Goal: Task Accomplishment & Management: Manage account settings

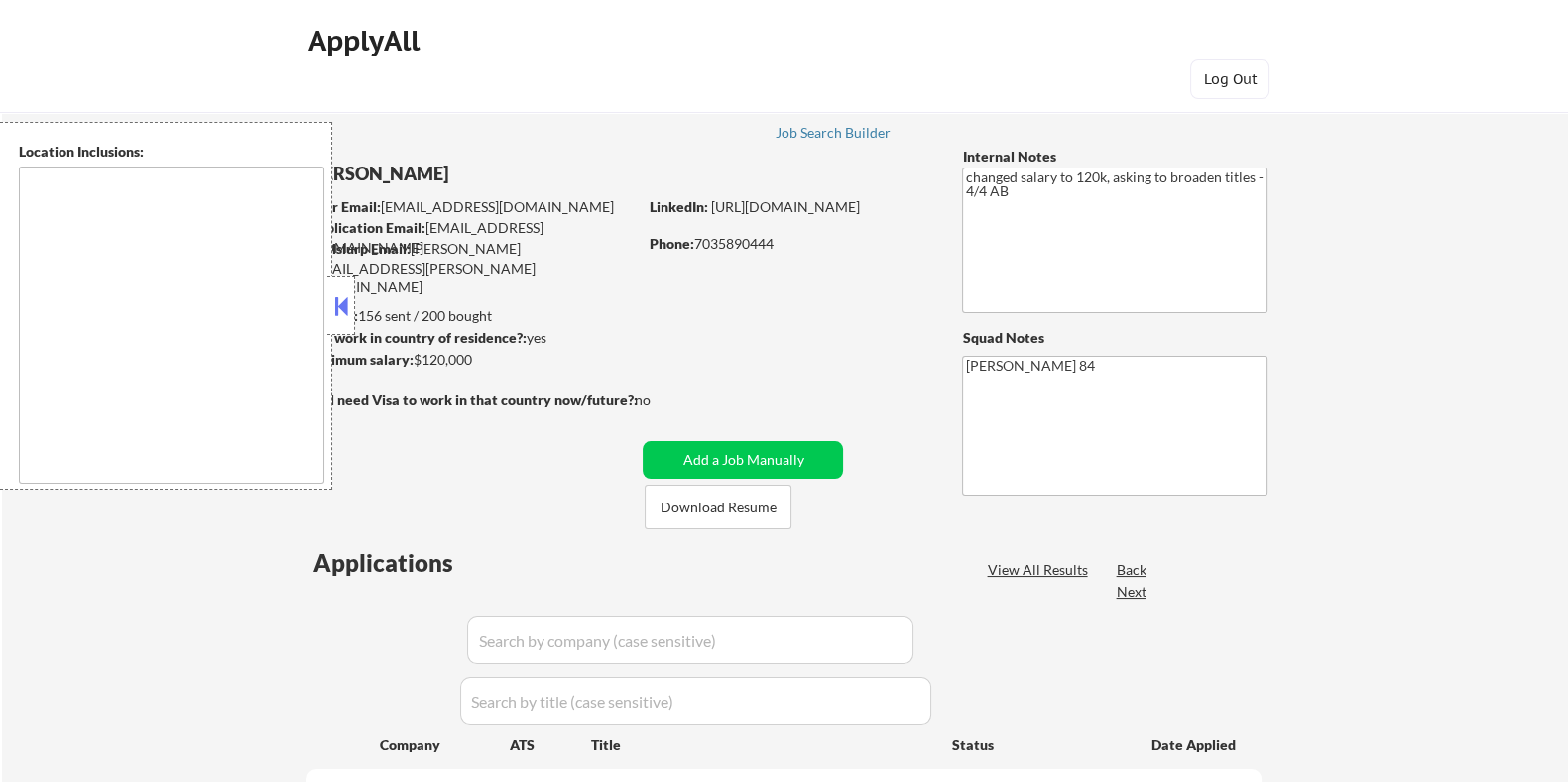
type textarea "Santa Monica, CA Culver City, CA Beverly Hills, CA West Hollywood, CA Inglewood…"
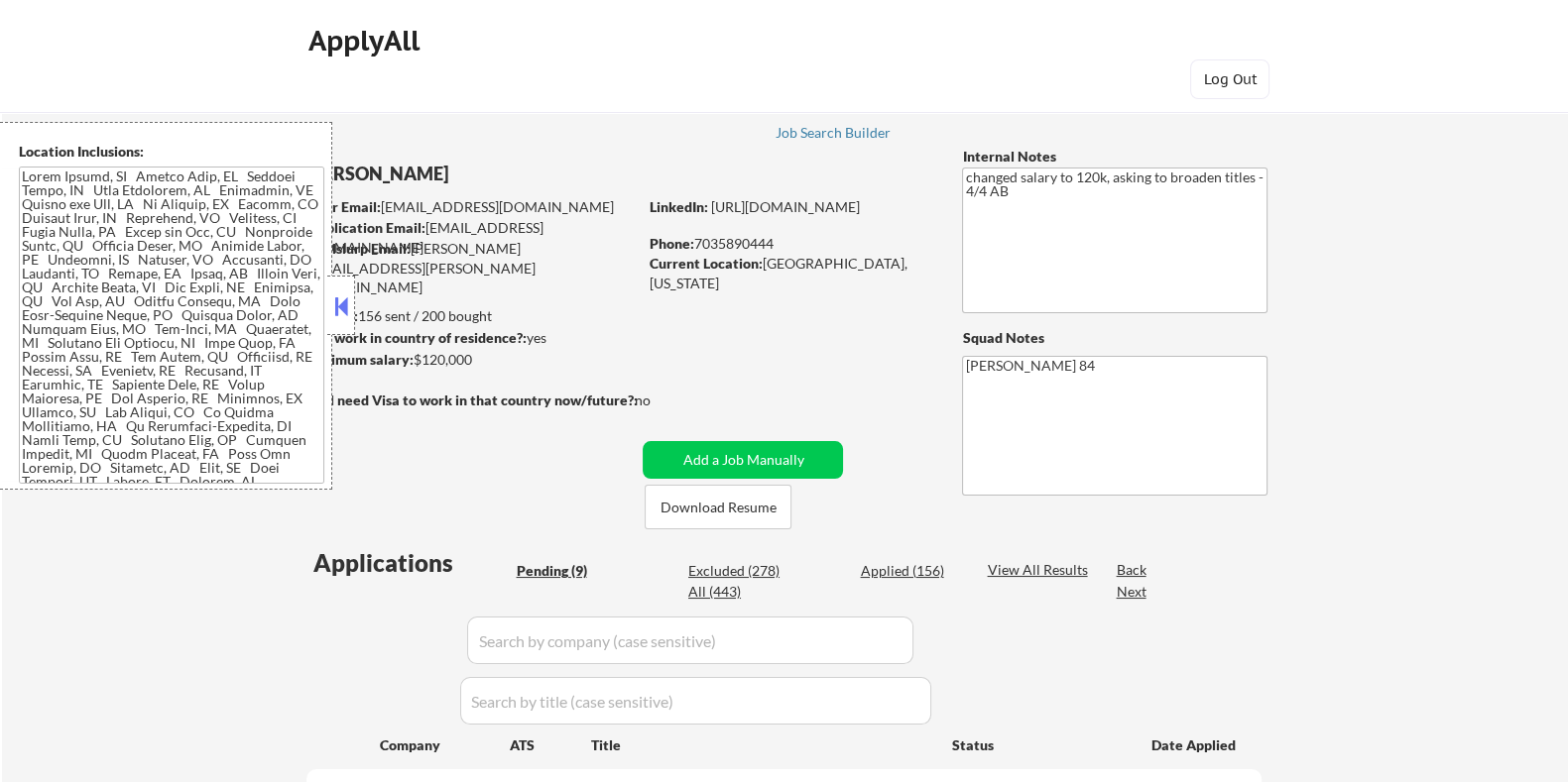
select select ""pending""
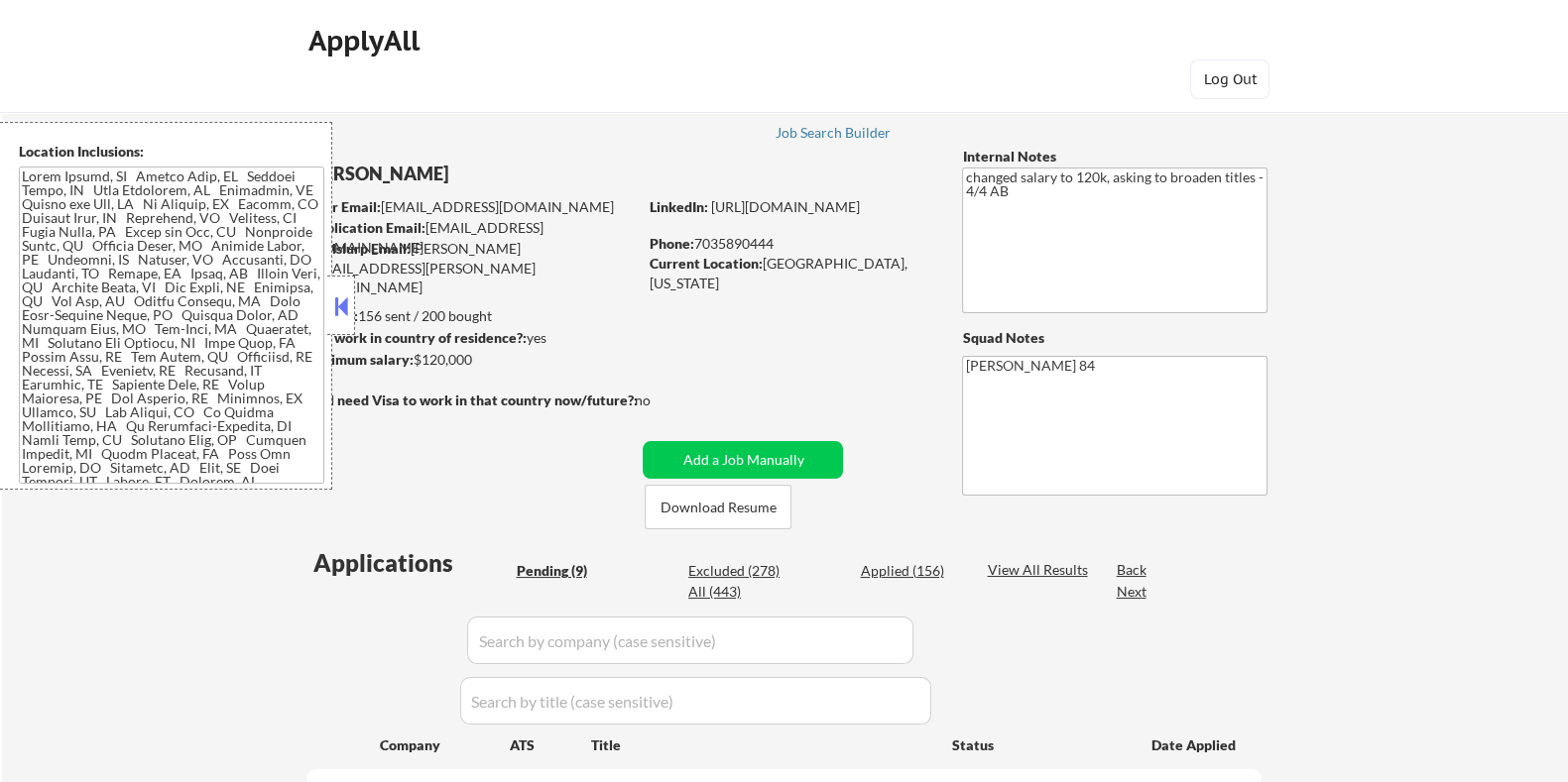
select select ""pending""
click at [704, 508] on button "Download Resume" at bounding box center [717, 507] width 147 height 45
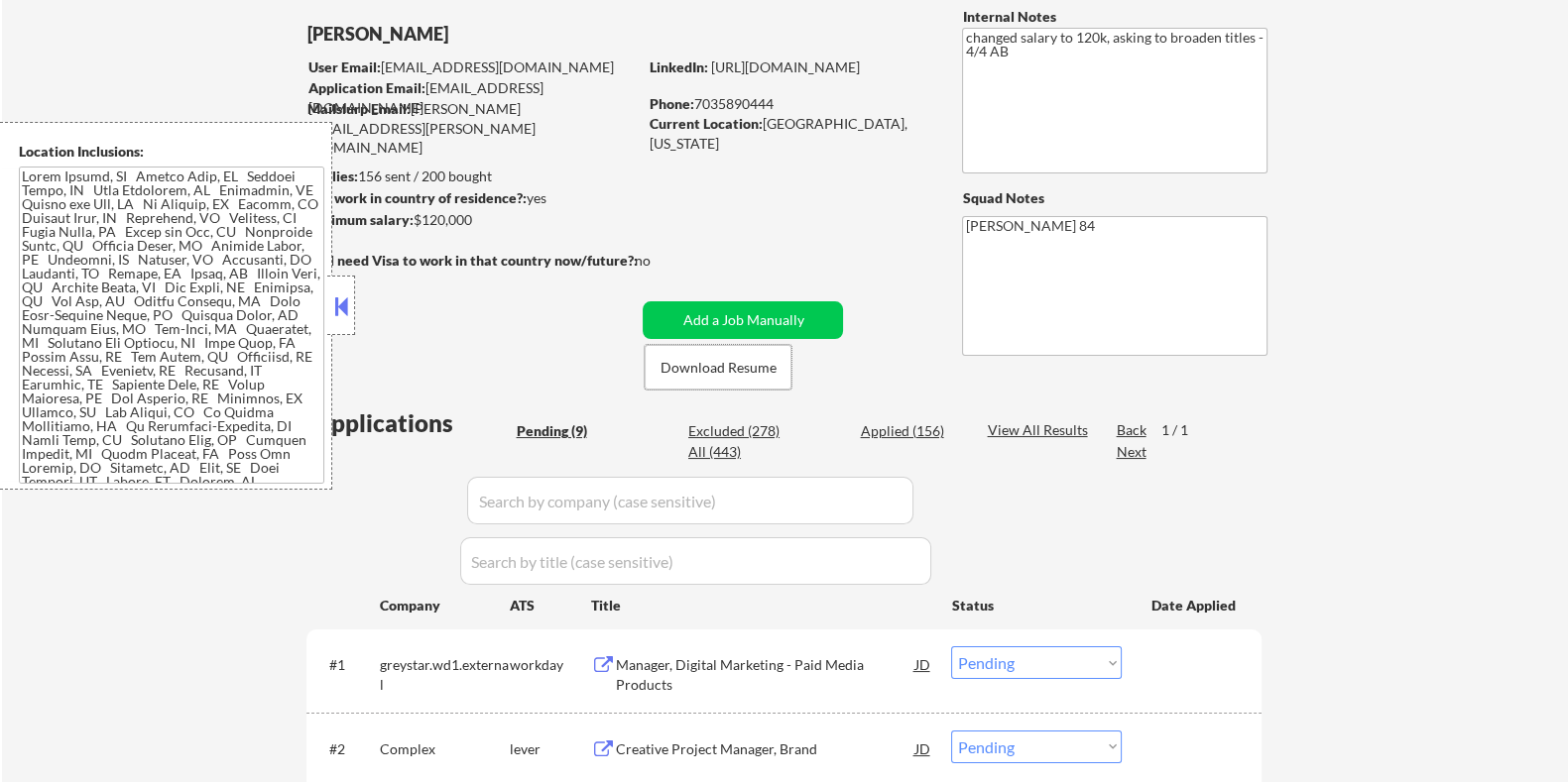
scroll to position [372, 0]
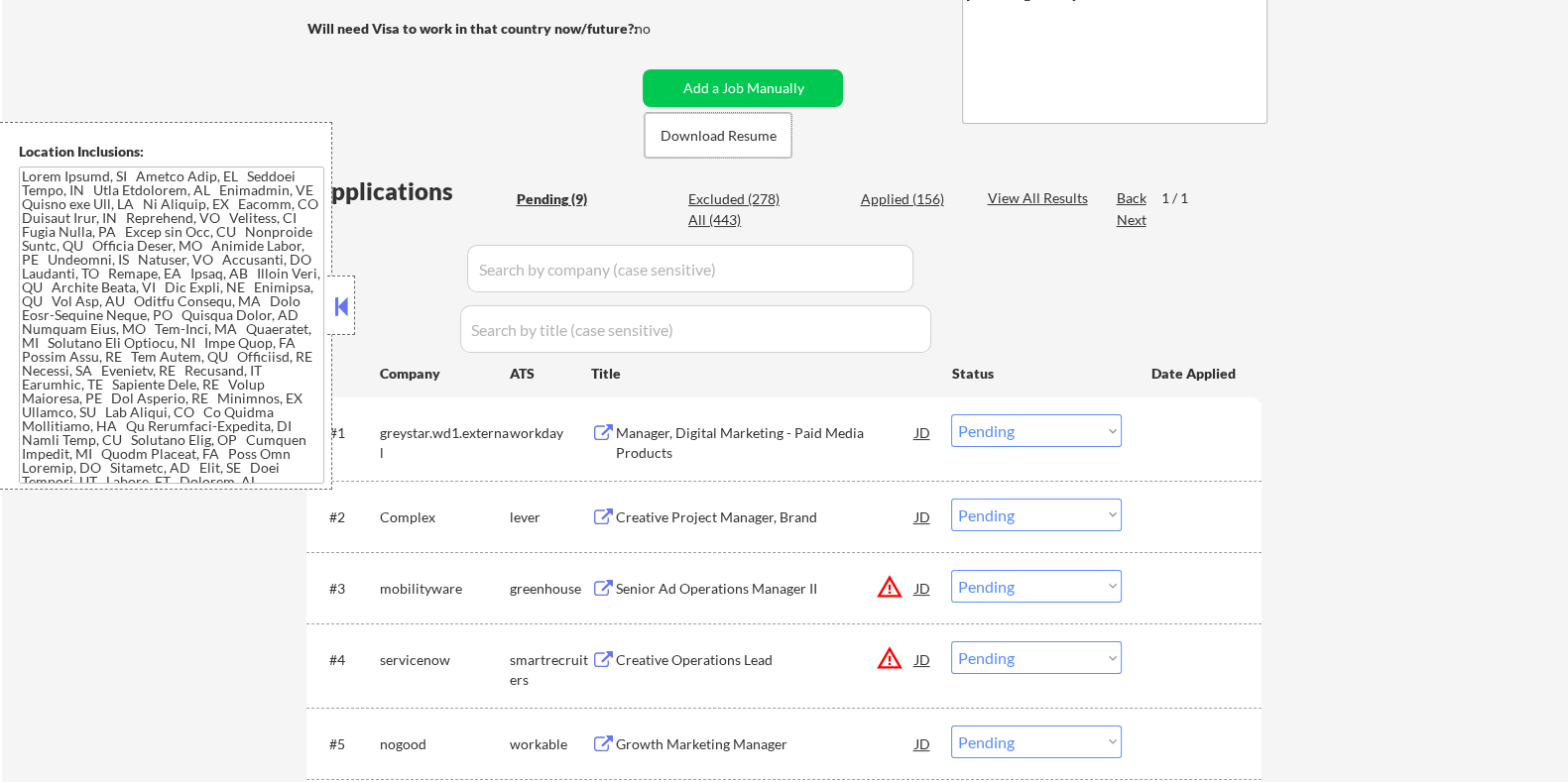
click at [670, 508] on div "Creative Project Manager, Brand" at bounding box center [764, 518] width 299 height 20
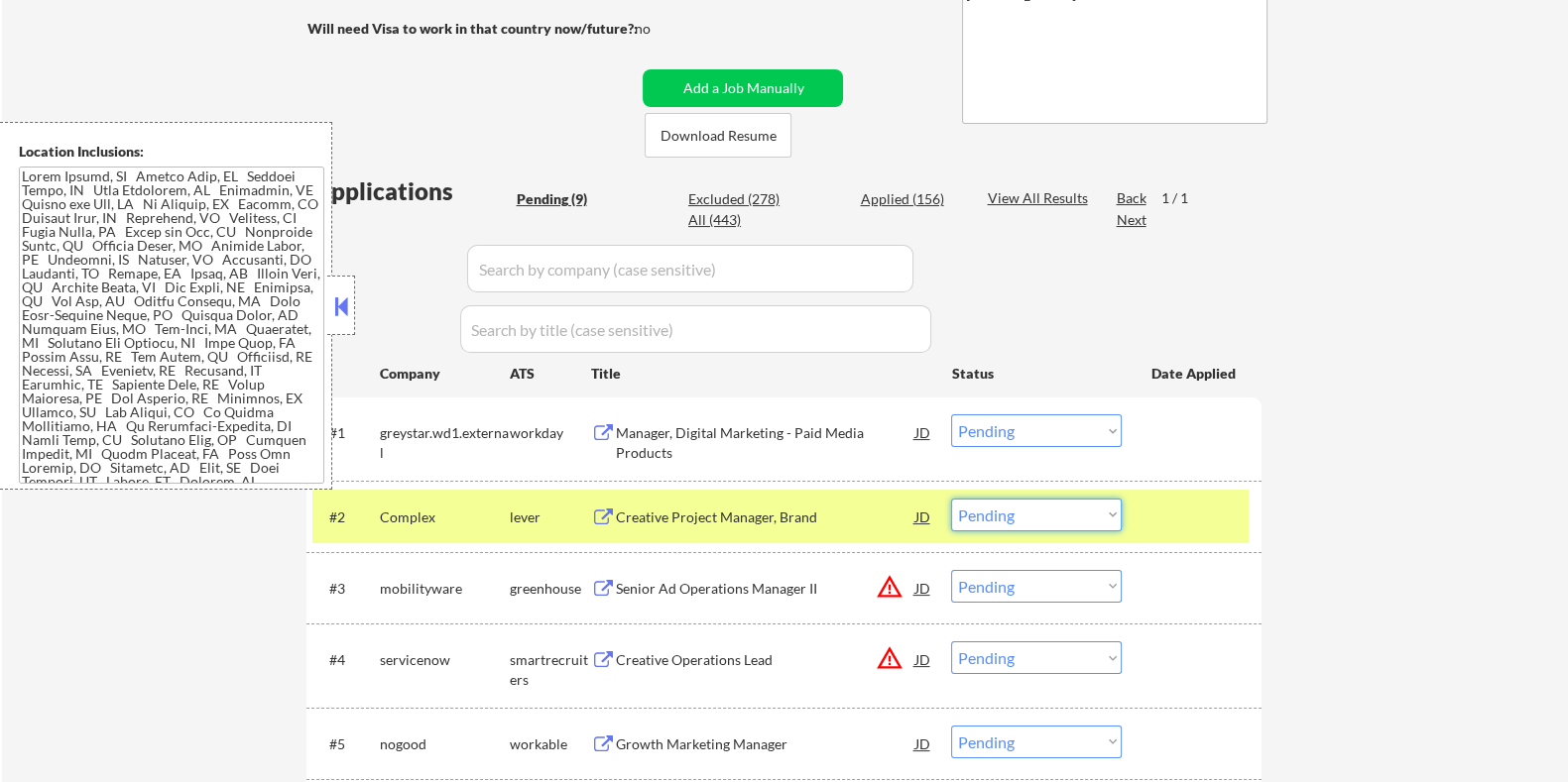
click at [1000, 510] on select "Choose an option... Pending Applied Excluded (Questions) Excluded (Expired) Exc…" at bounding box center [1035, 515] width 171 height 33
click at [951, 499] on select "Choose an option... Pending Applied Excluded (Questions) Excluded (Expired) Exc…" at bounding box center [1035, 515] width 171 height 33
select select ""pending""
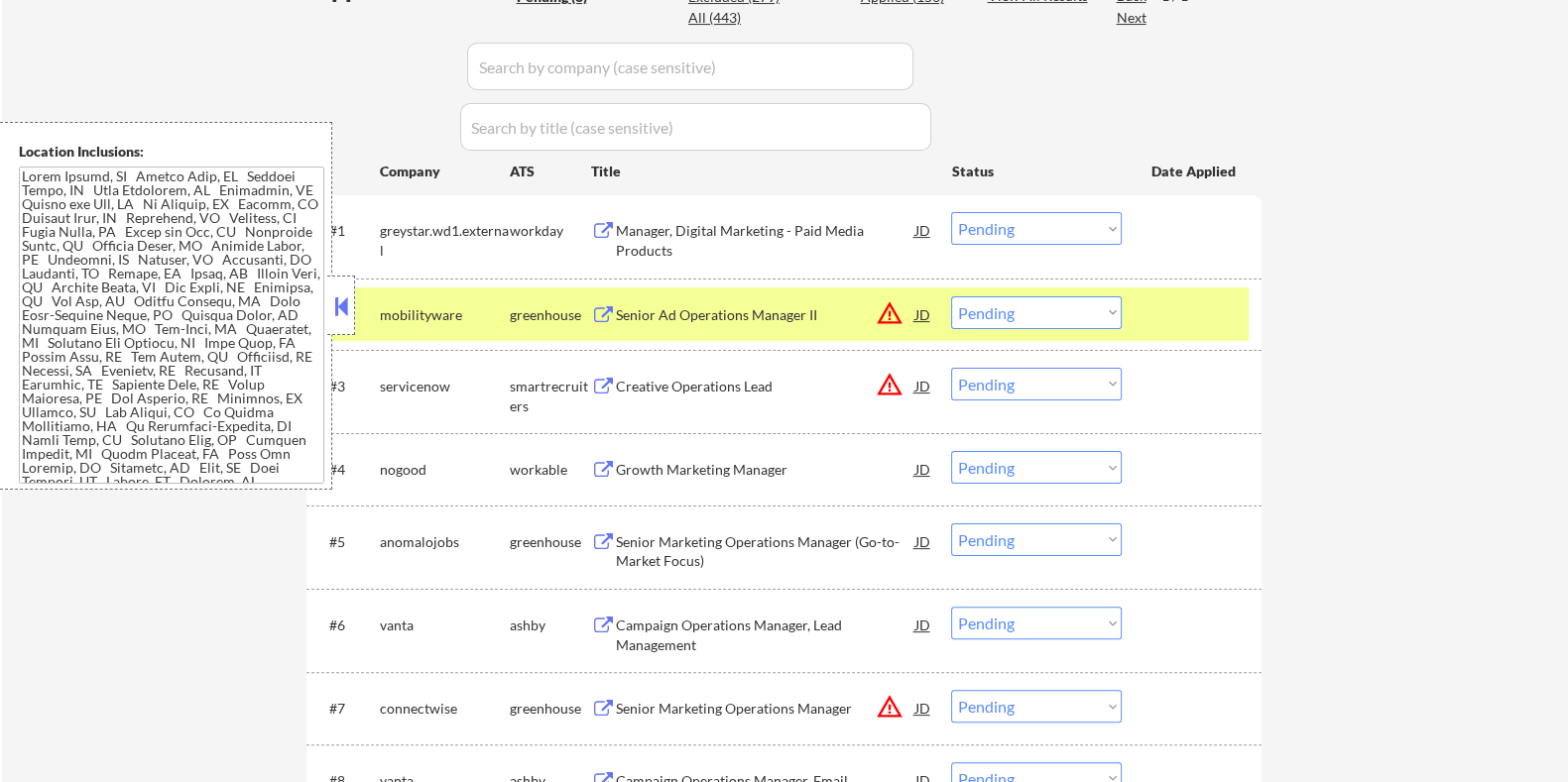
scroll to position [619, 0]
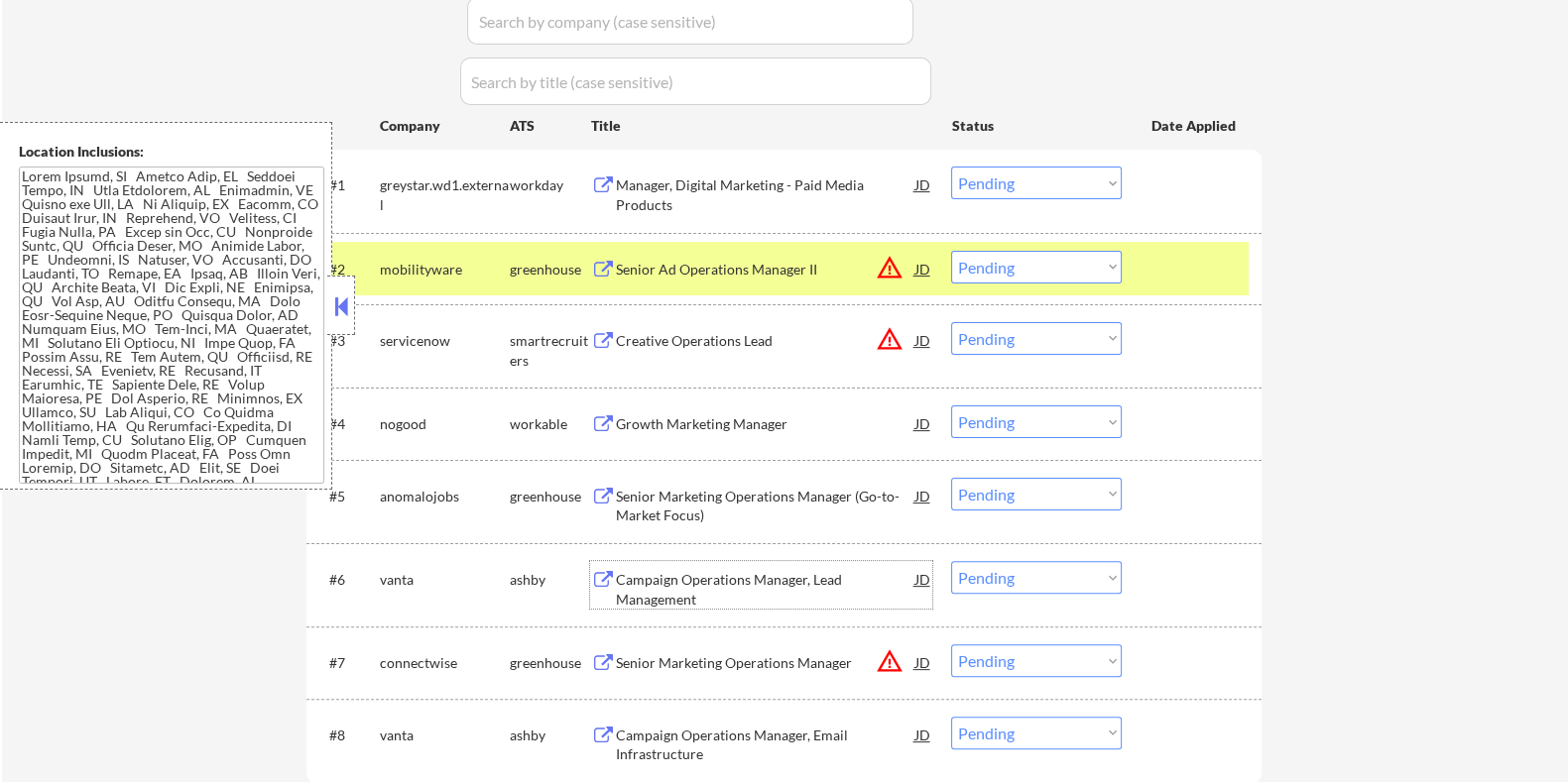
click at [668, 582] on div "Campaign Operations Manager, Lead Management" at bounding box center [764, 589] width 299 height 39
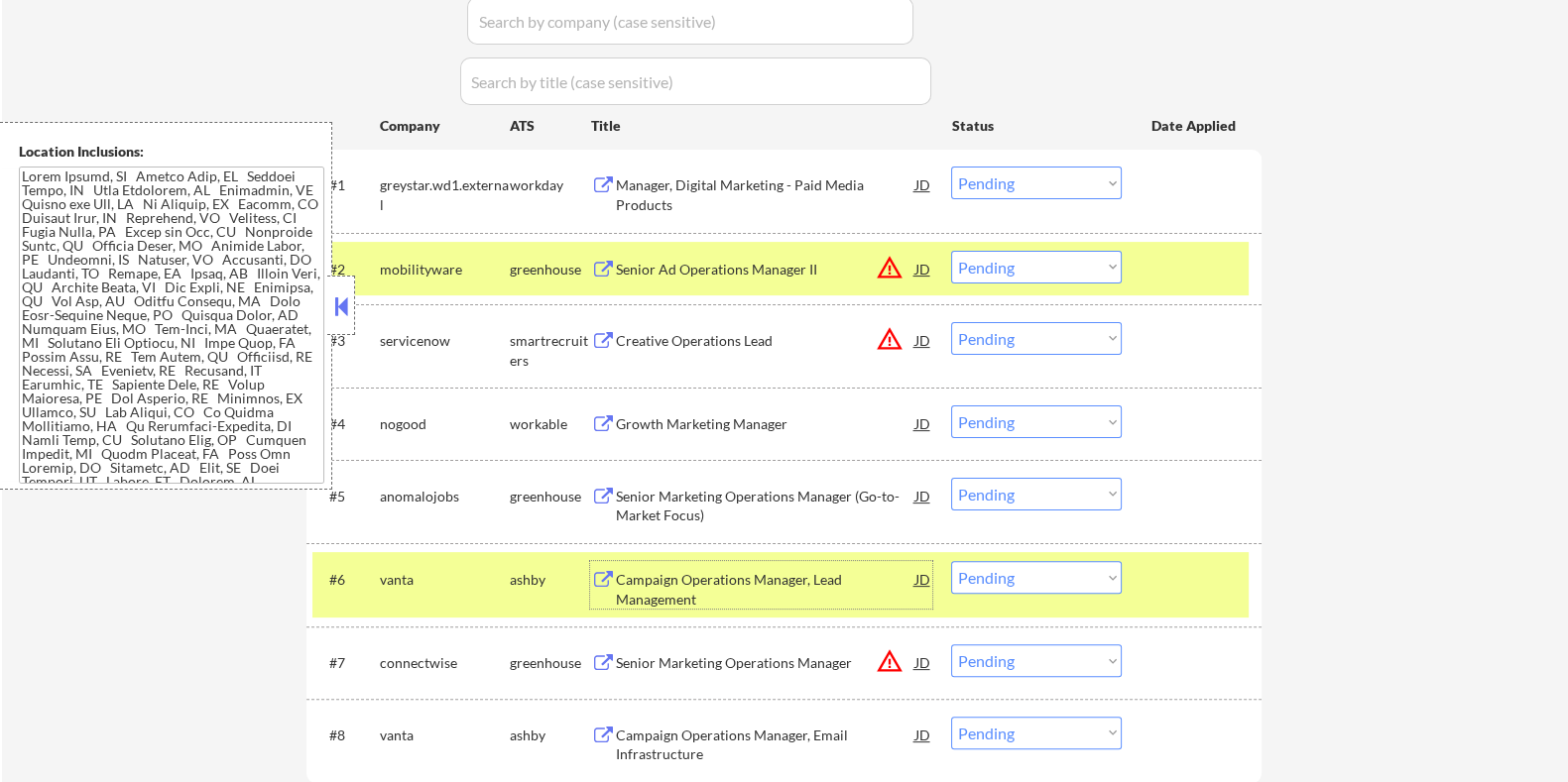
scroll to position [372, 0]
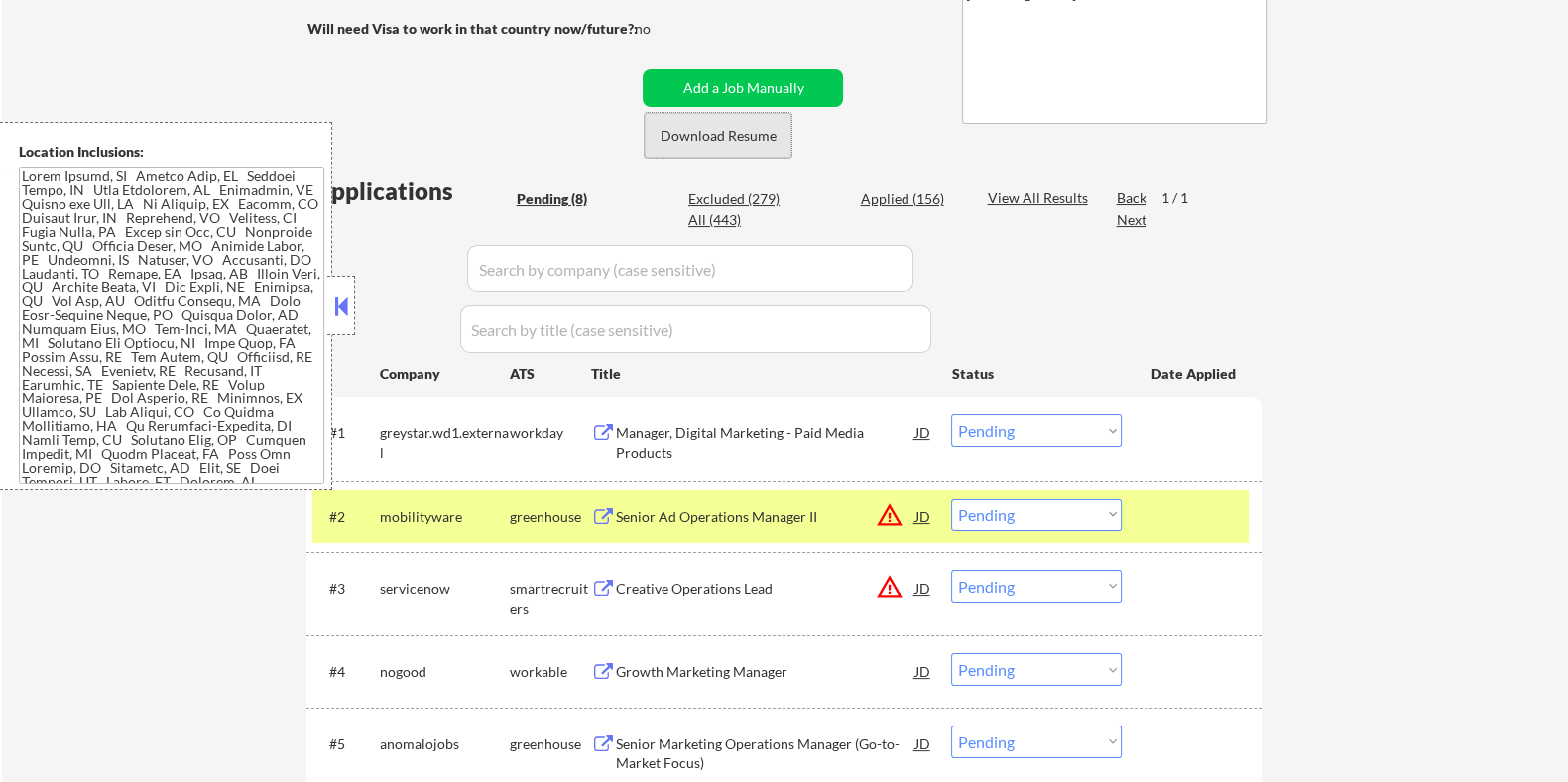
click at [738, 141] on button "Download Resume" at bounding box center [717, 135] width 147 height 45
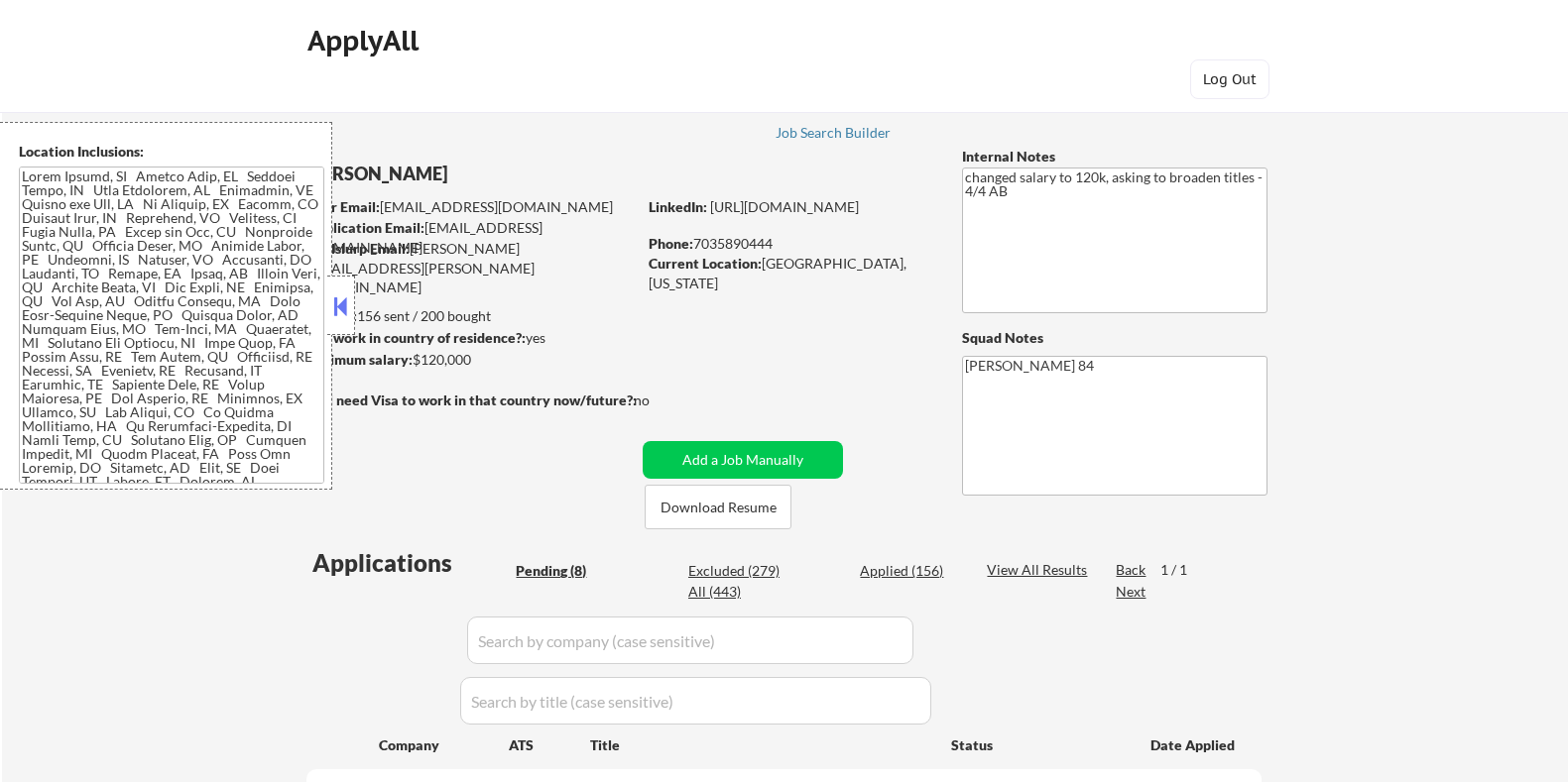
select select ""pending""
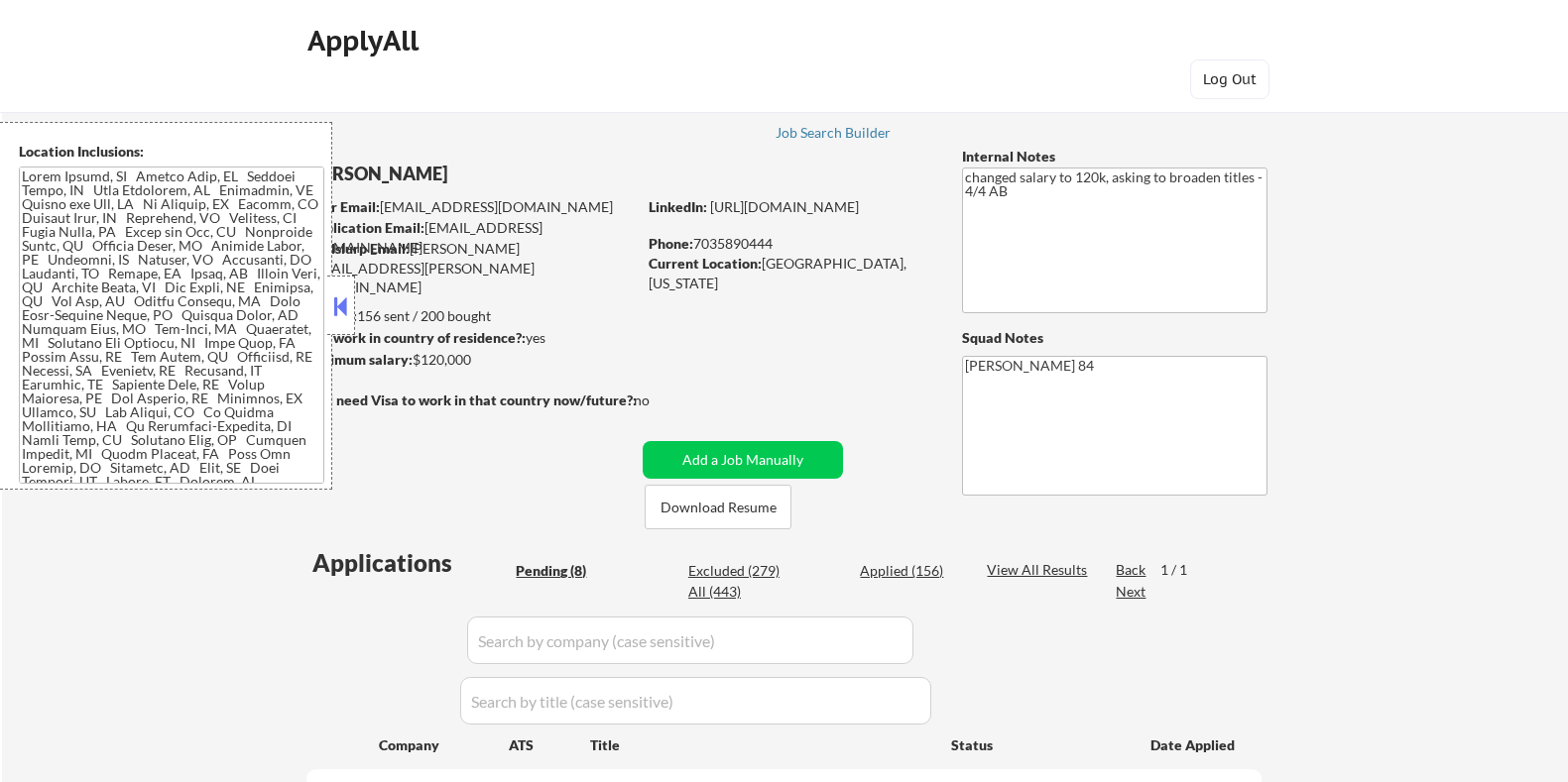
select select ""pending""
click at [343, 303] on button at bounding box center [341, 306] width 22 height 30
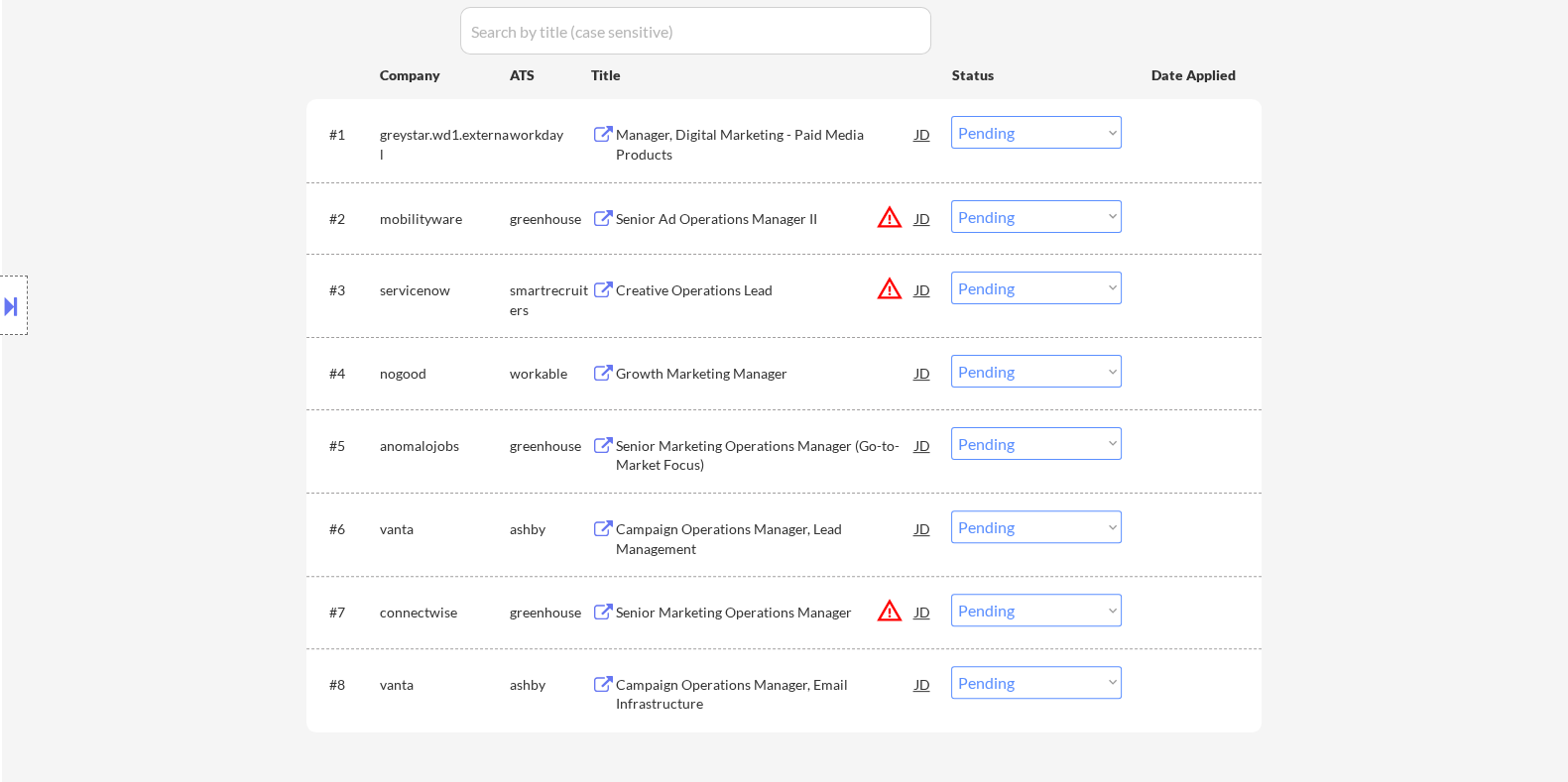
scroll to position [744, 0]
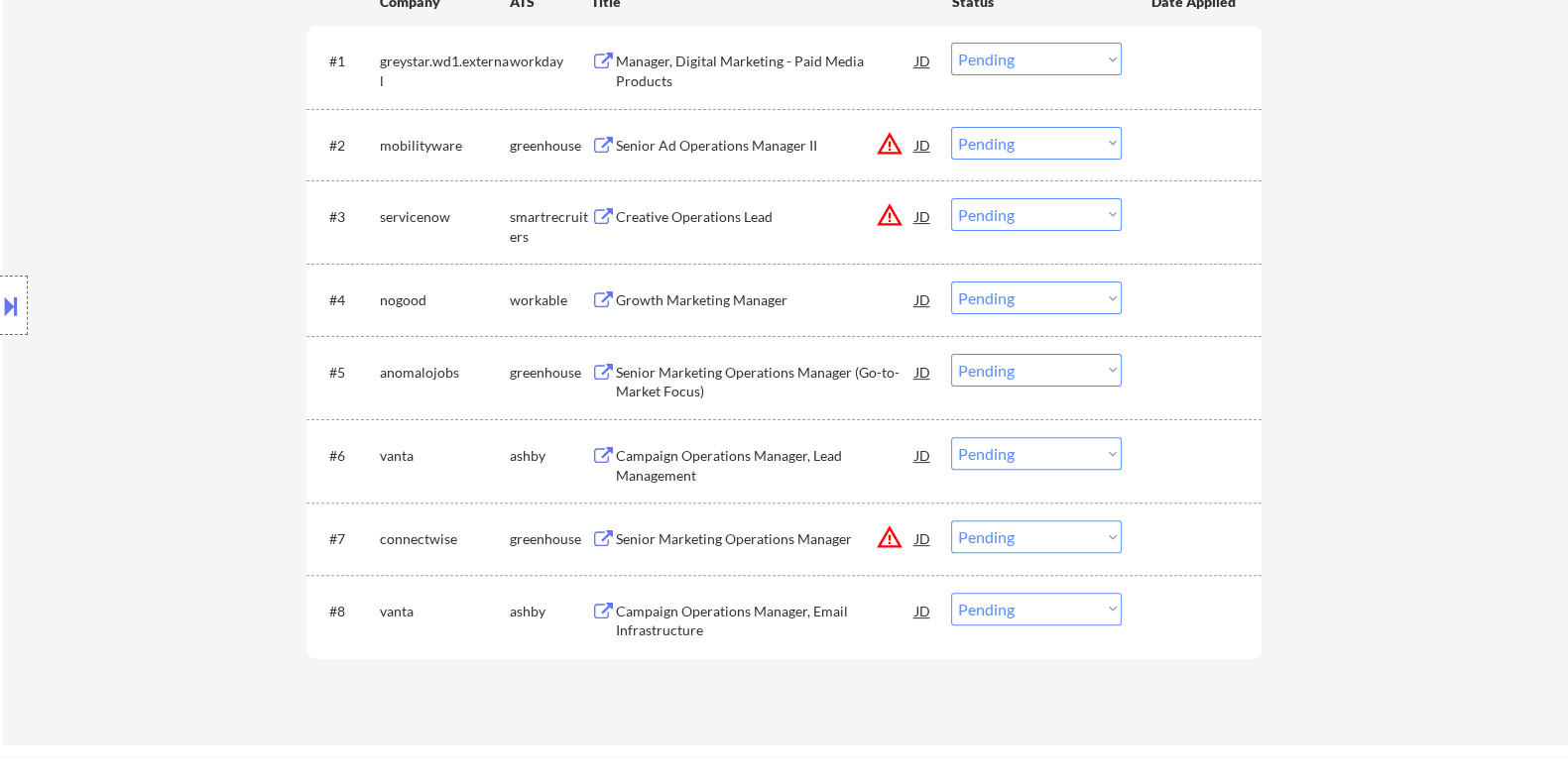
click at [1050, 447] on select "Choose an option... Pending Applied Excluded (Questions) Excluded (Expired) Exc…" at bounding box center [1035, 453] width 171 height 33
click at [951, 437] on select "Choose an option... Pending Applied Excluded (Questions) Excluded (Expired) Exc…" at bounding box center [1035, 453] width 171 height 33
select select ""pending""
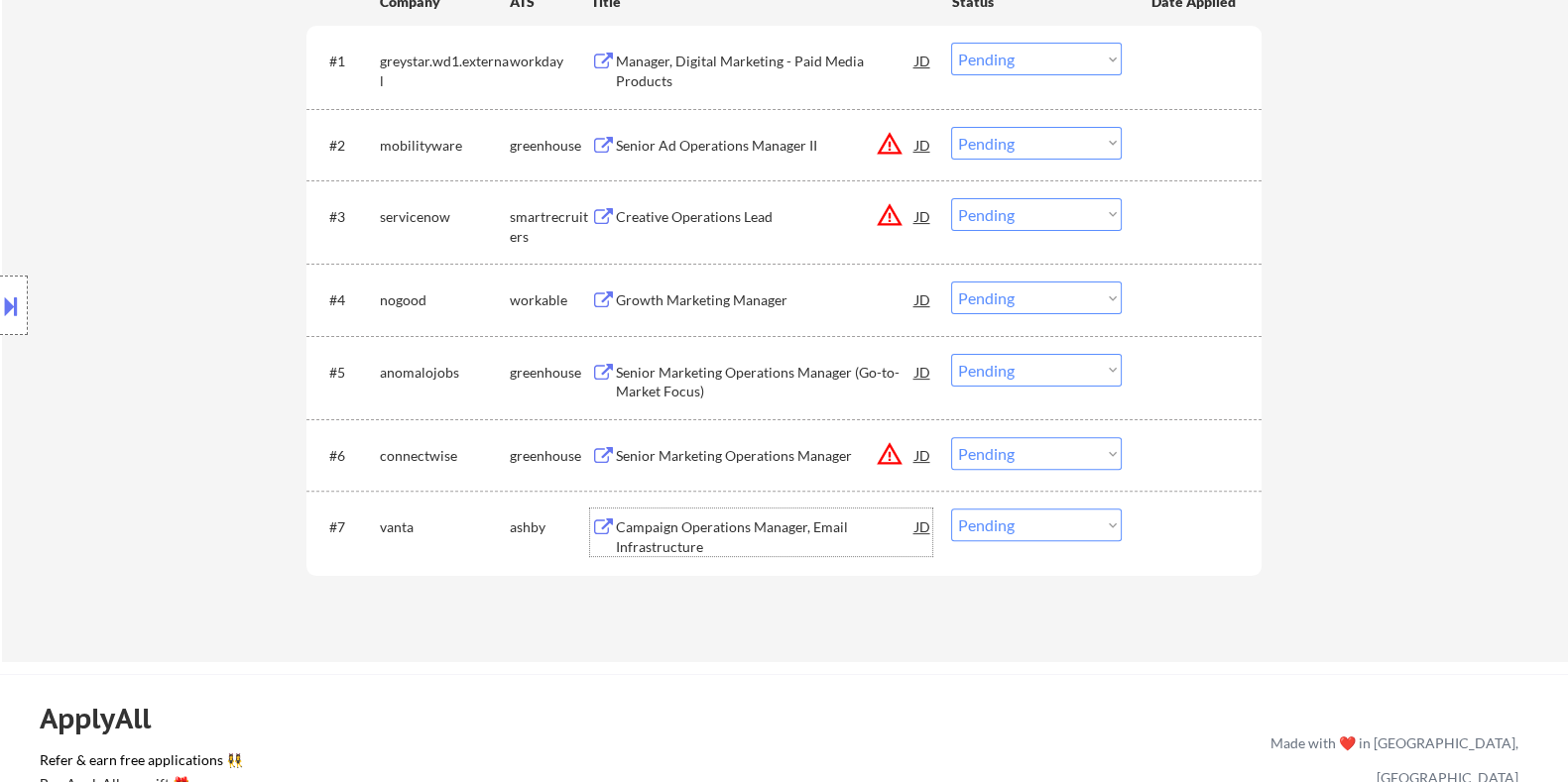
click at [716, 533] on div "Campaign Operations Manager, Email Infrastructure" at bounding box center [764, 537] width 299 height 39
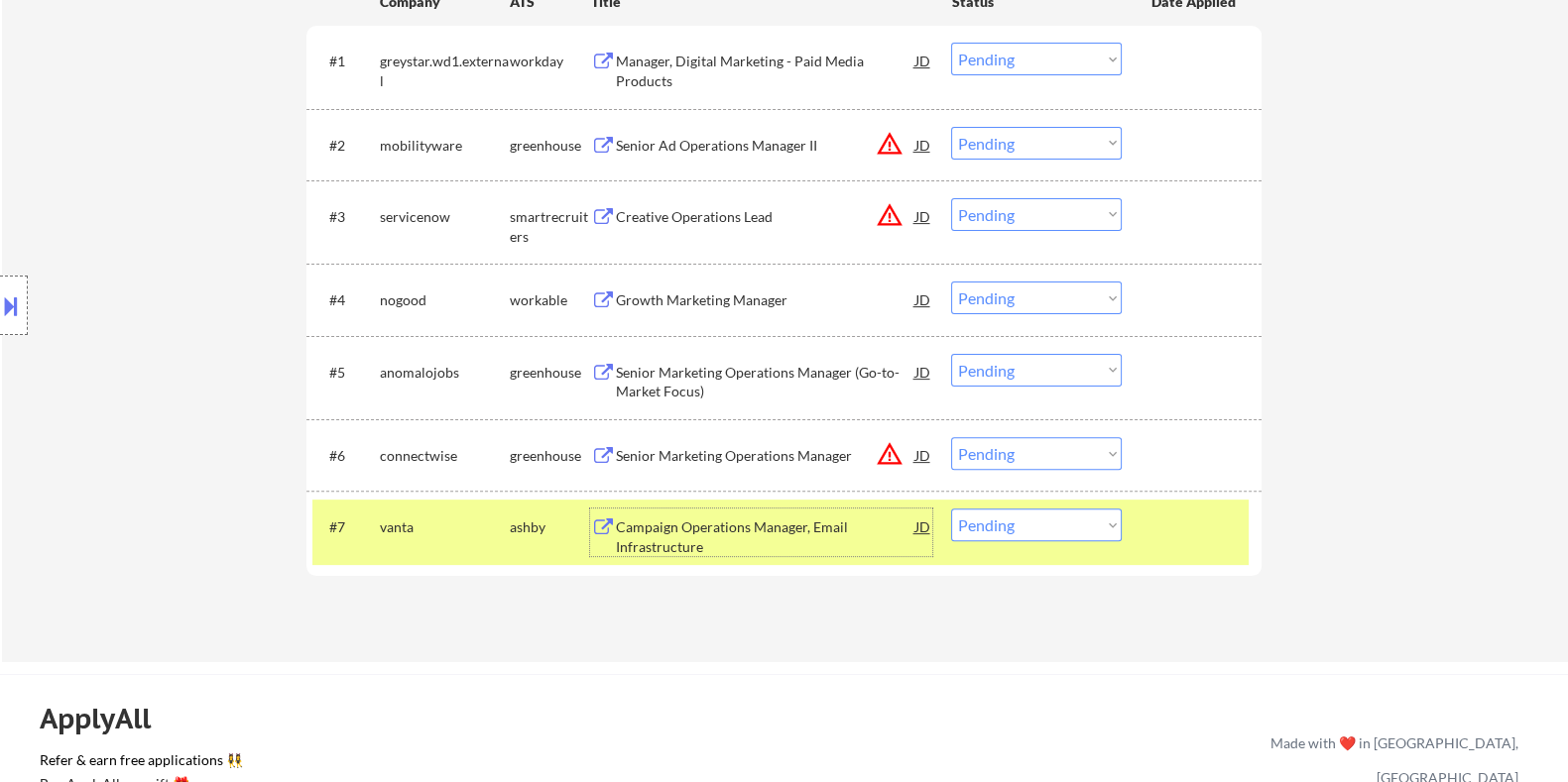
click at [1014, 523] on select "Choose an option... Pending Applied Excluded (Questions) Excluded (Expired) Exc…" at bounding box center [1035, 525] width 171 height 33
select select ""applied""
click at [951, 509] on select "Choose an option... Pending Applied Excluded (Questions) Excluded (Expired) Exc…" at bounding box center [1035, 525] width 171 height 33
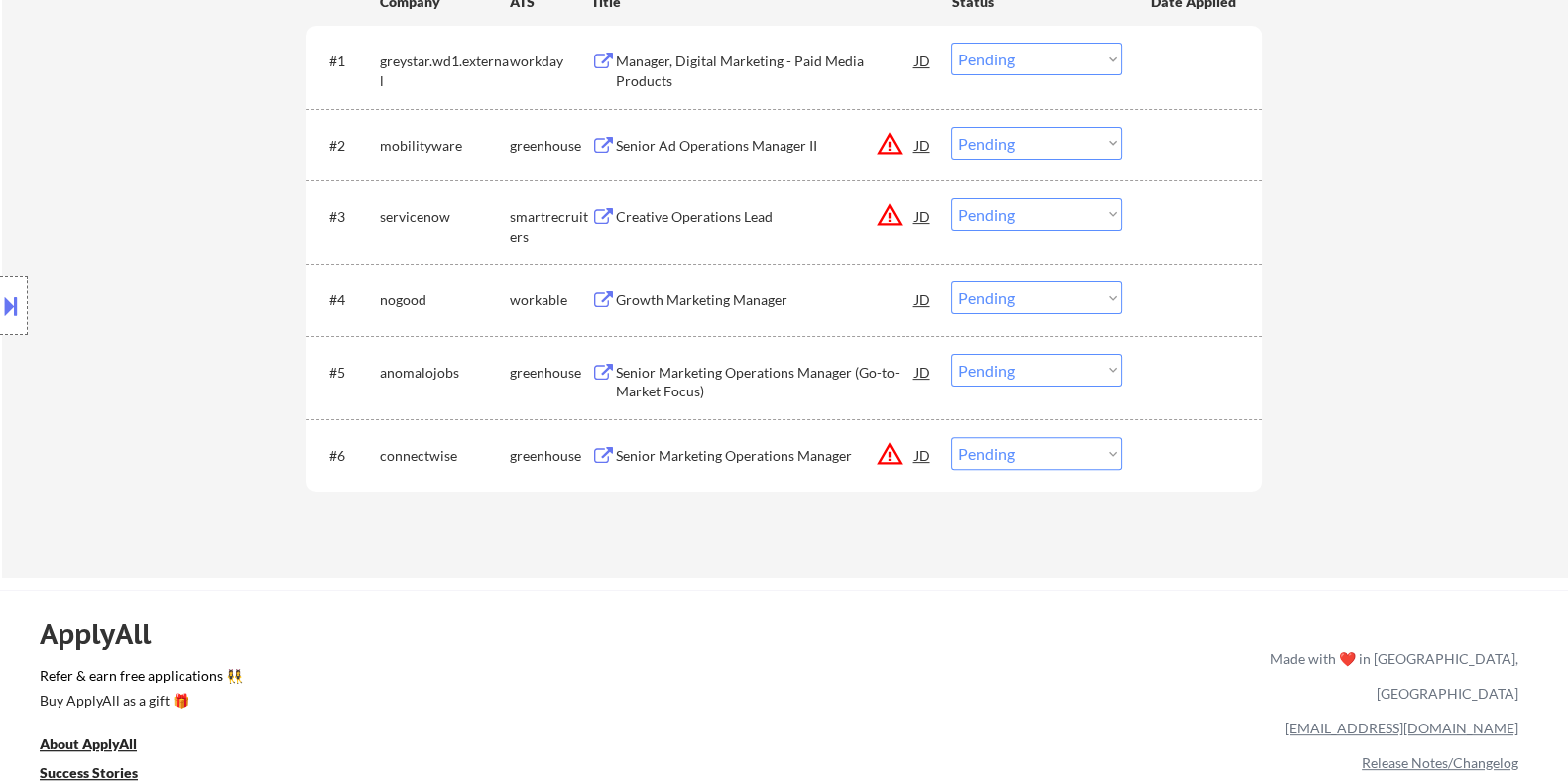
click at [679, 453] on div "Senior Marketing Operations Manager" at bounding box center [764, 456] width 299 height 20
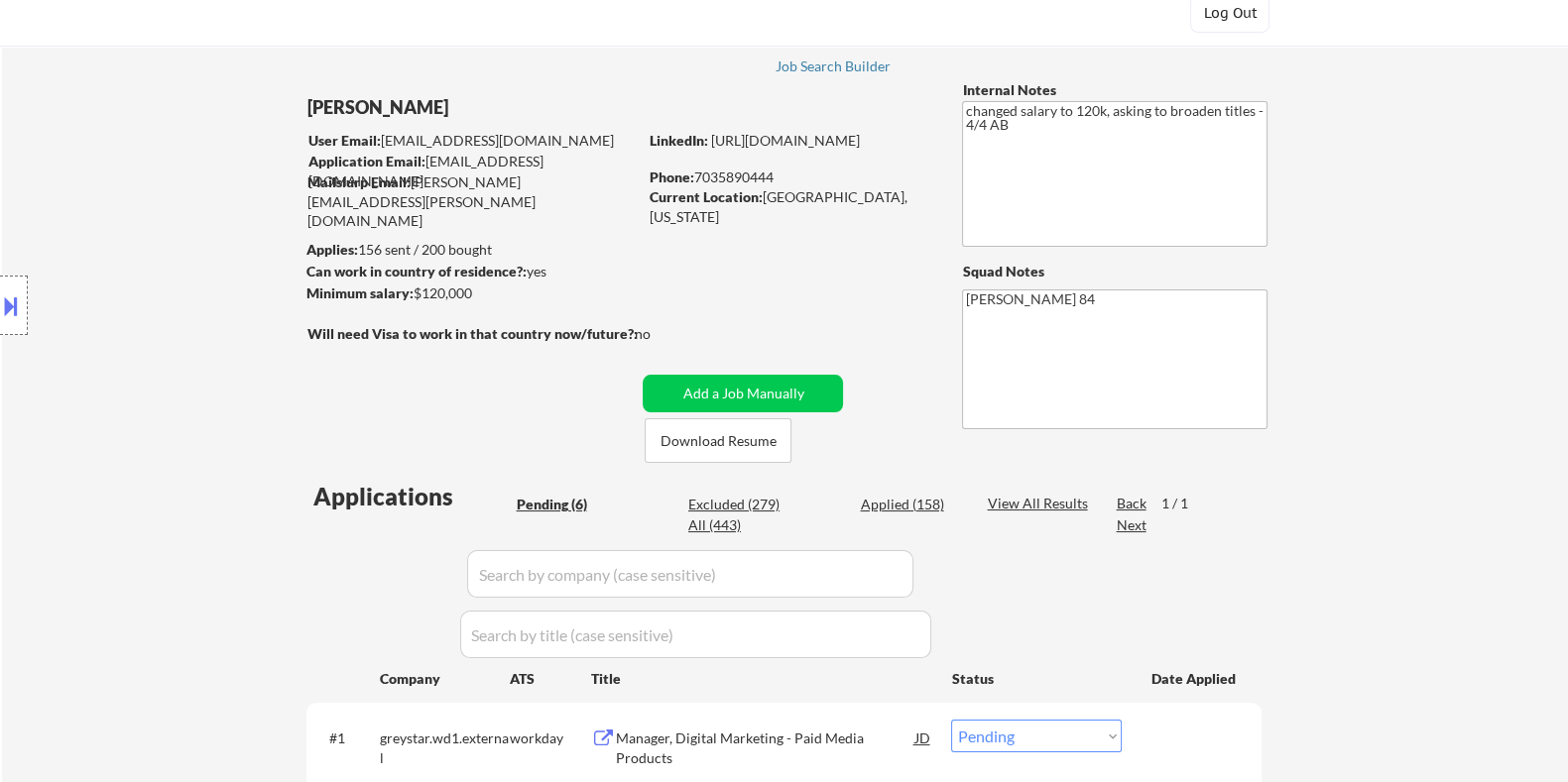
scroll to position [0, 0]
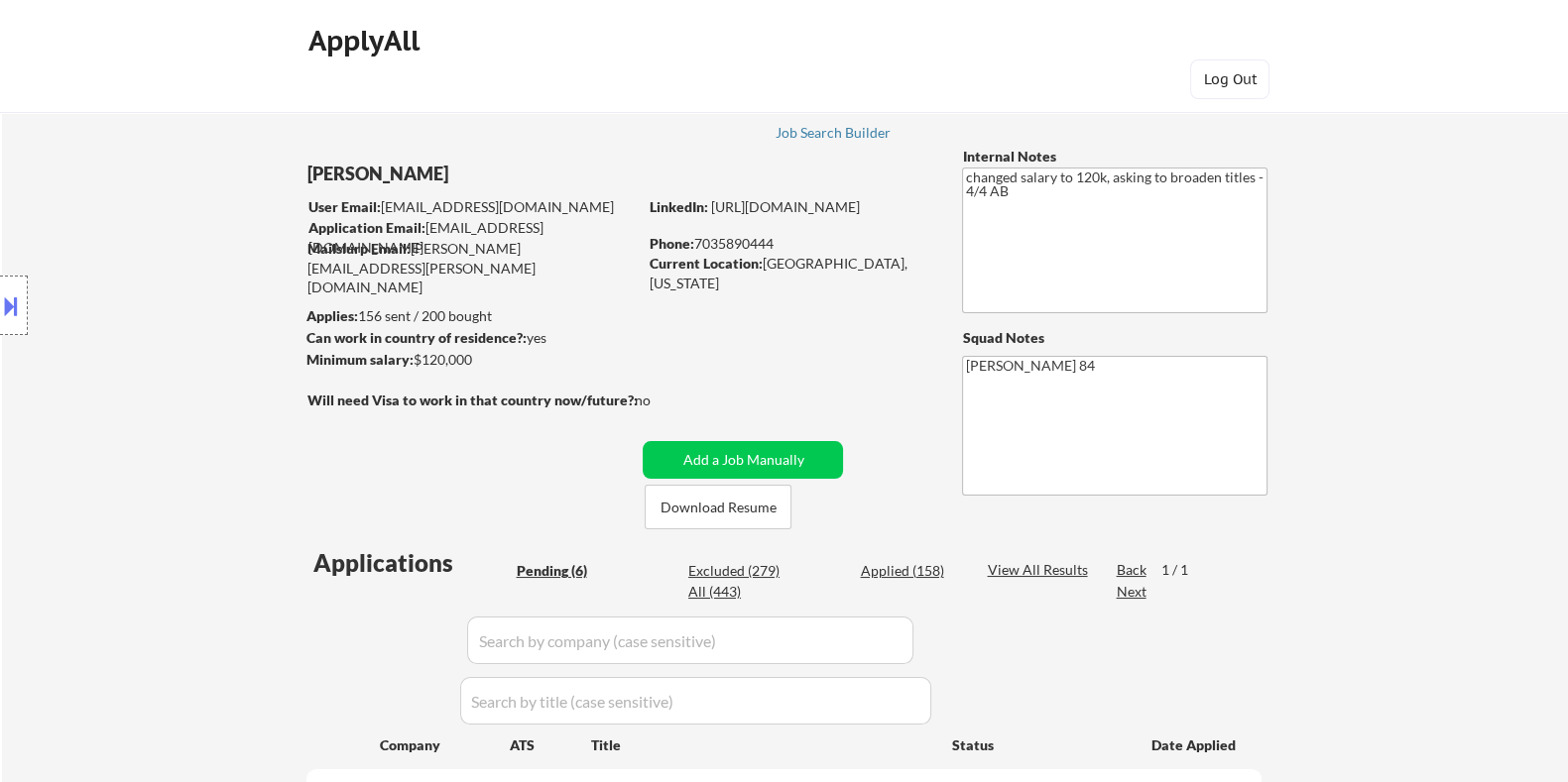
drag, startPoint x: 479, startPoint y: 357, endPoint x: 413, endPoint y: 350, distance: 66.4
click at [413, 350] on div "Minimum salary: $120,000" at bounding box center [470, 360] width 330 height 20
copy div "$120,000"
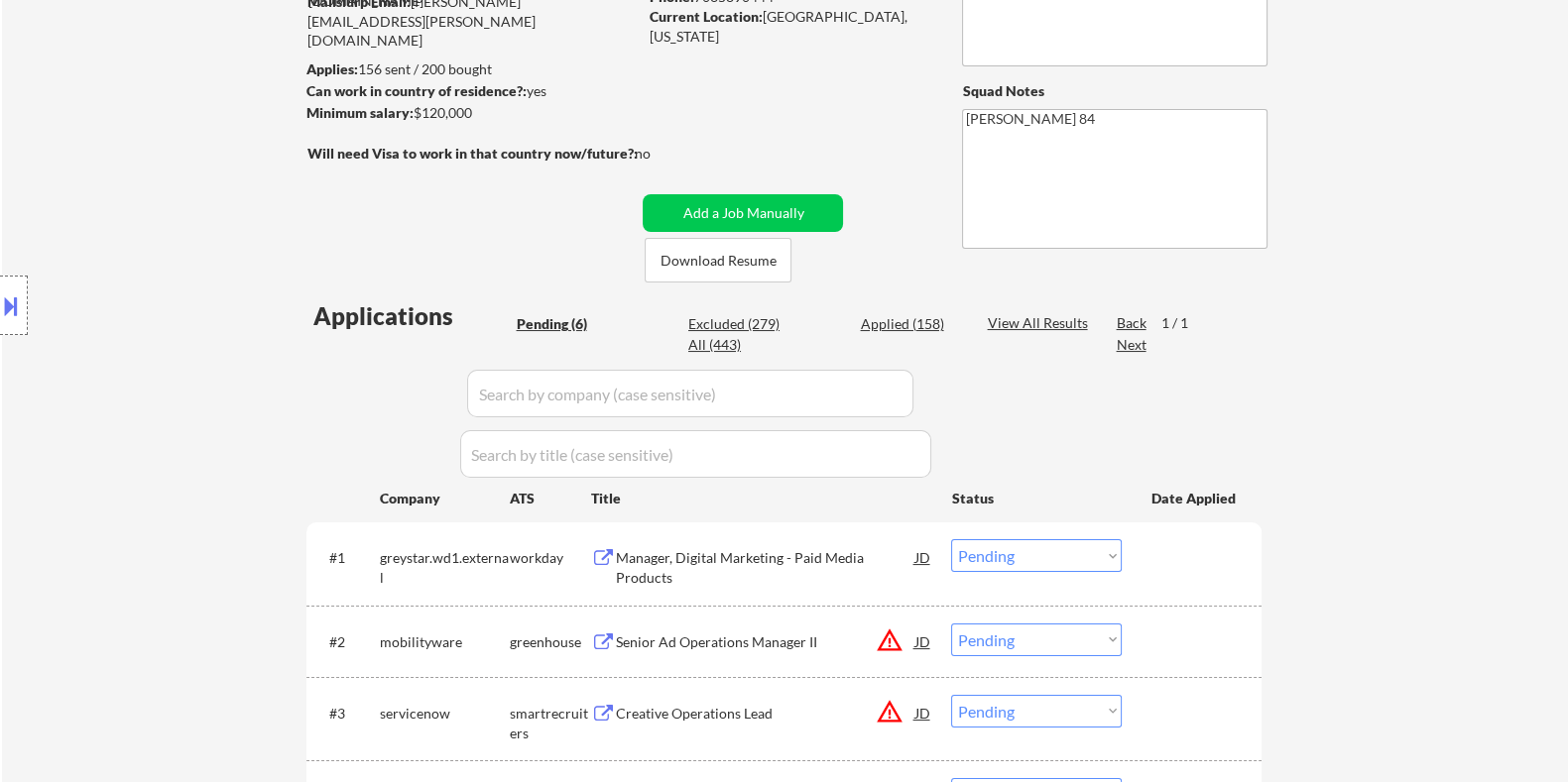
scroll to position [495, 0]
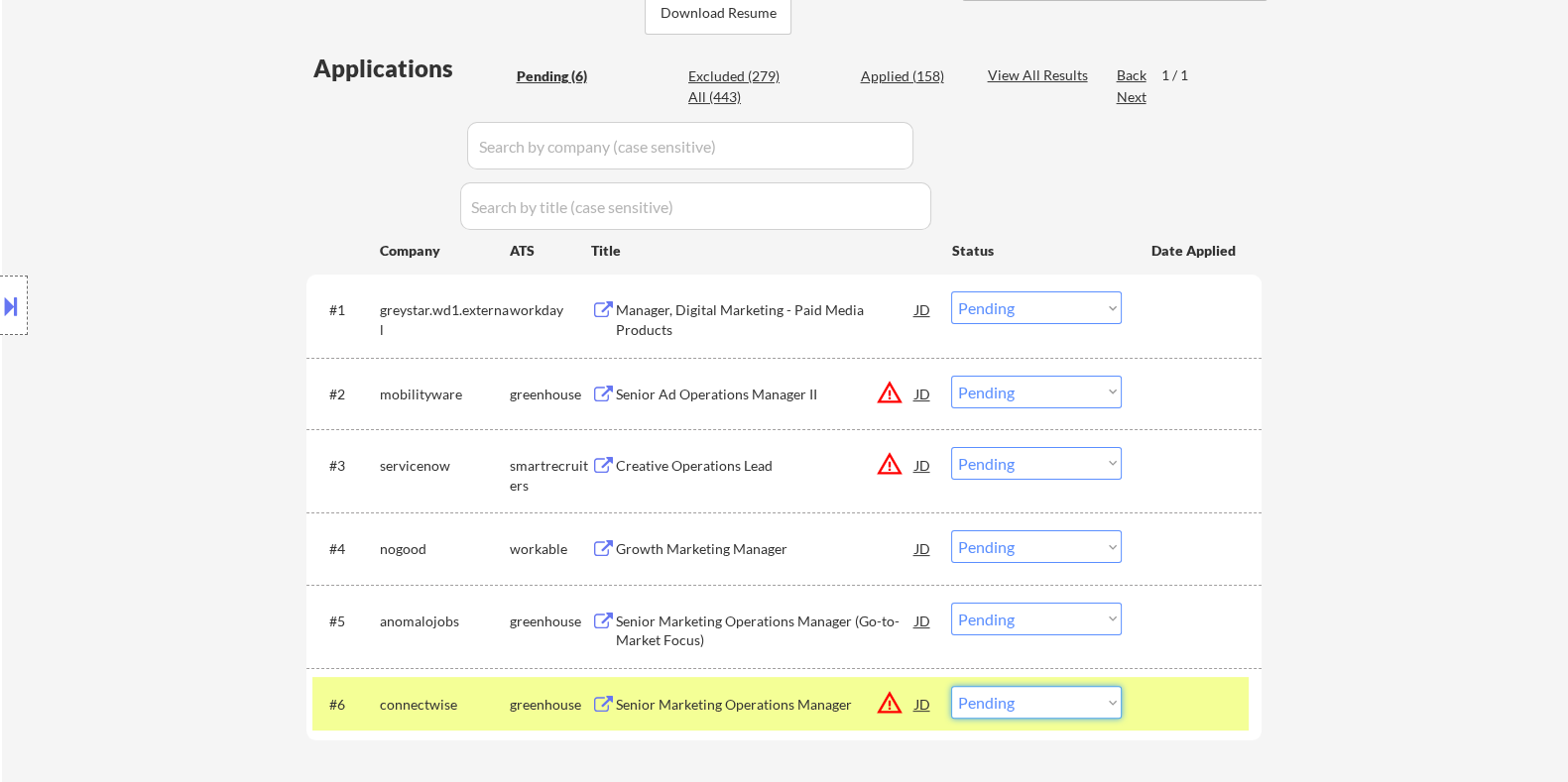
click at [1033, 705] on select "Choose an option... Pending Applied Excluded (Questions) Excluded (Expired) Exc…" at bounding box center [1035, 702] width 171 height 33
select select ""applied""
click at [951, 686] on select "Choose an option... Pending Applied Excluded (Questions) Excluded (Expired) Exc…" at bounding box center [1035, 702] width 171 height 33
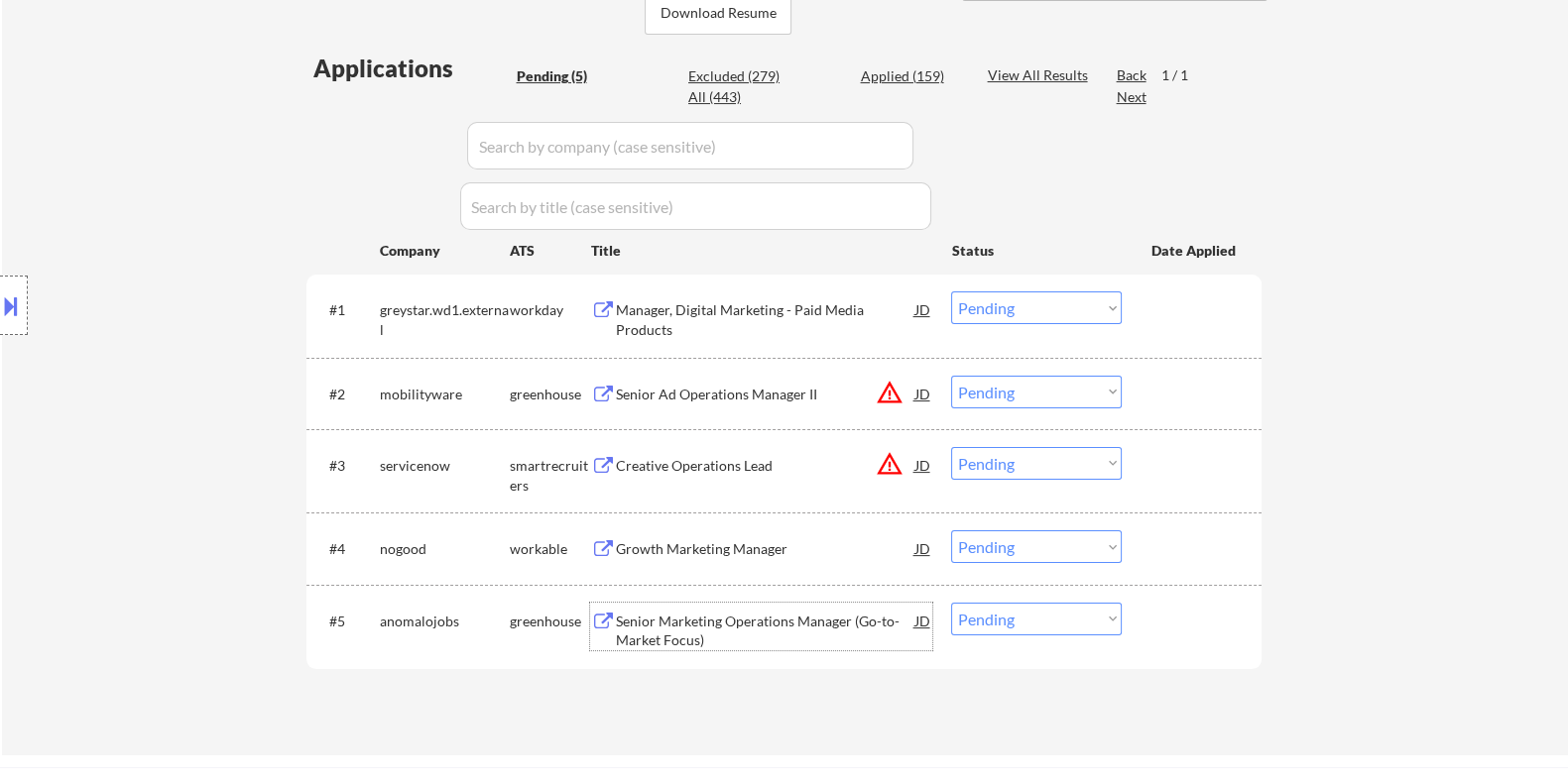
click at [707, 625] on div "Senior Marketing Operations Manager (Go-to-Market Focus)" at bounding box center [764, 630] width 299 height 39
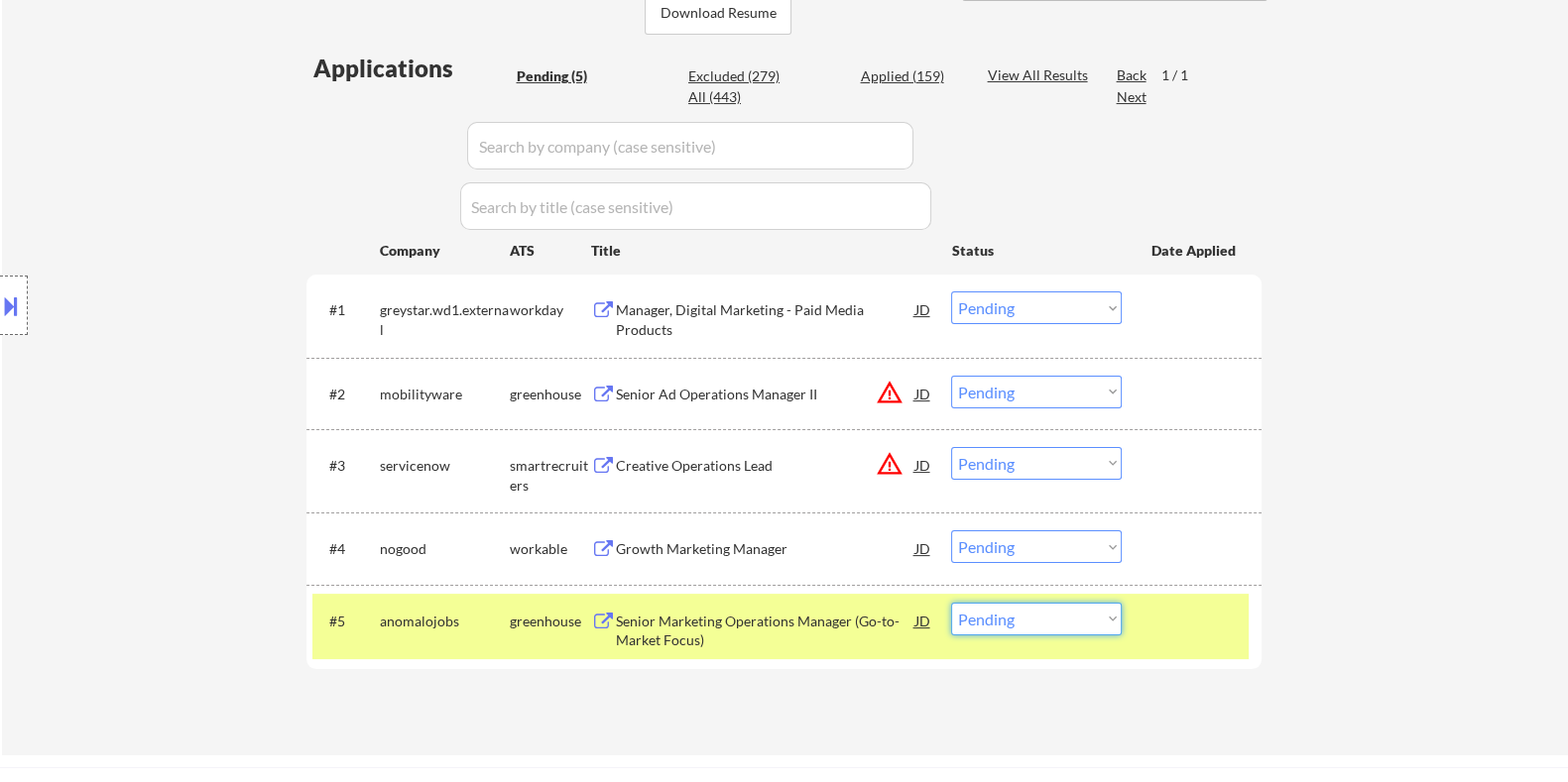
click at [1024, 619] on select "Choose an option... Pending Applied Excluded (Questions) Excluded (Expired) Exc…" at bounding box center [1035, 618] width 171 height 33
select select ""applied""
click at [951, 602] on select "Choose an option... Pending Applied Excluded (Questions) Excluded (Expired) Exc…" at bounding box center [1035, 618] width 171 height 33
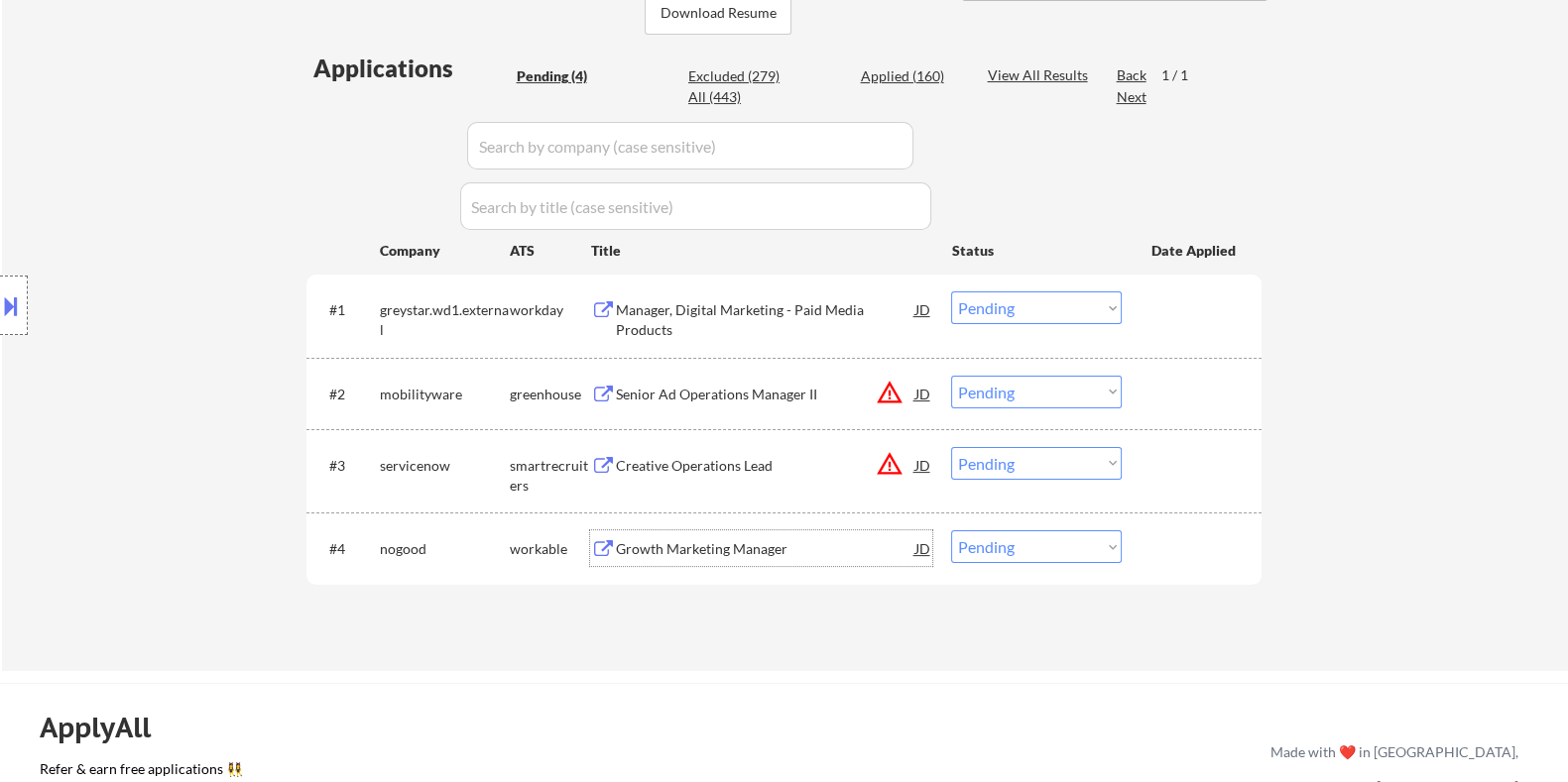
click at [708, 545] on div "Growth Marketing Manager" at bounding box center [764, 550] width 299 height 20
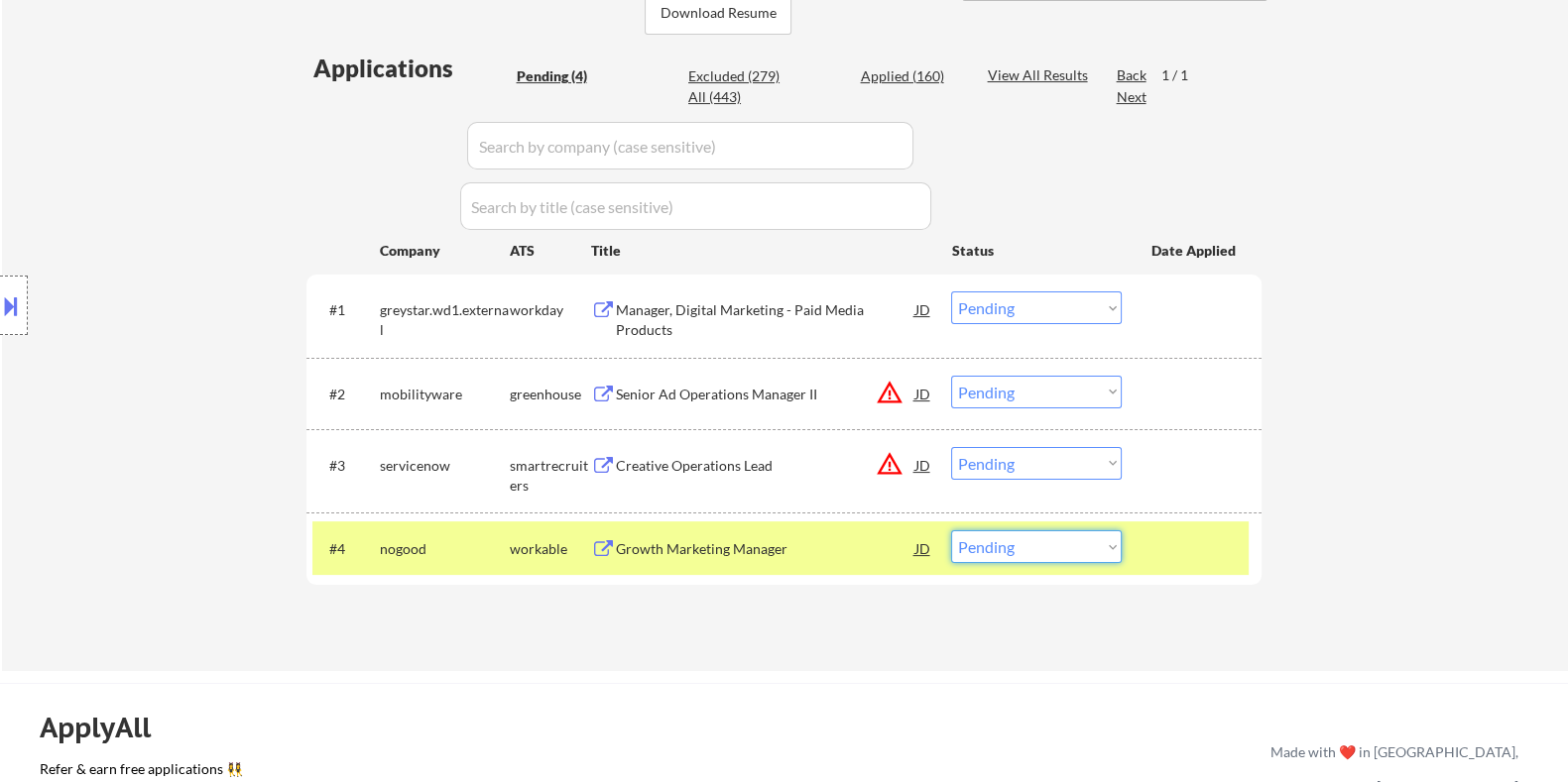
click at [1003, 552] on select "Choose an option... Pending Applied Excluded (Questions) Excluded (Expired) Exc…" at bounding box center [1035, 547] width 171 height 33
select select ""excluded__bad_match_""
click at [951, 531] on select "Choose an option... Pending Applied Excluded (Questions) Excluded (Expired) Exc…" at bounding box center [1035, 547] width 171 height 33
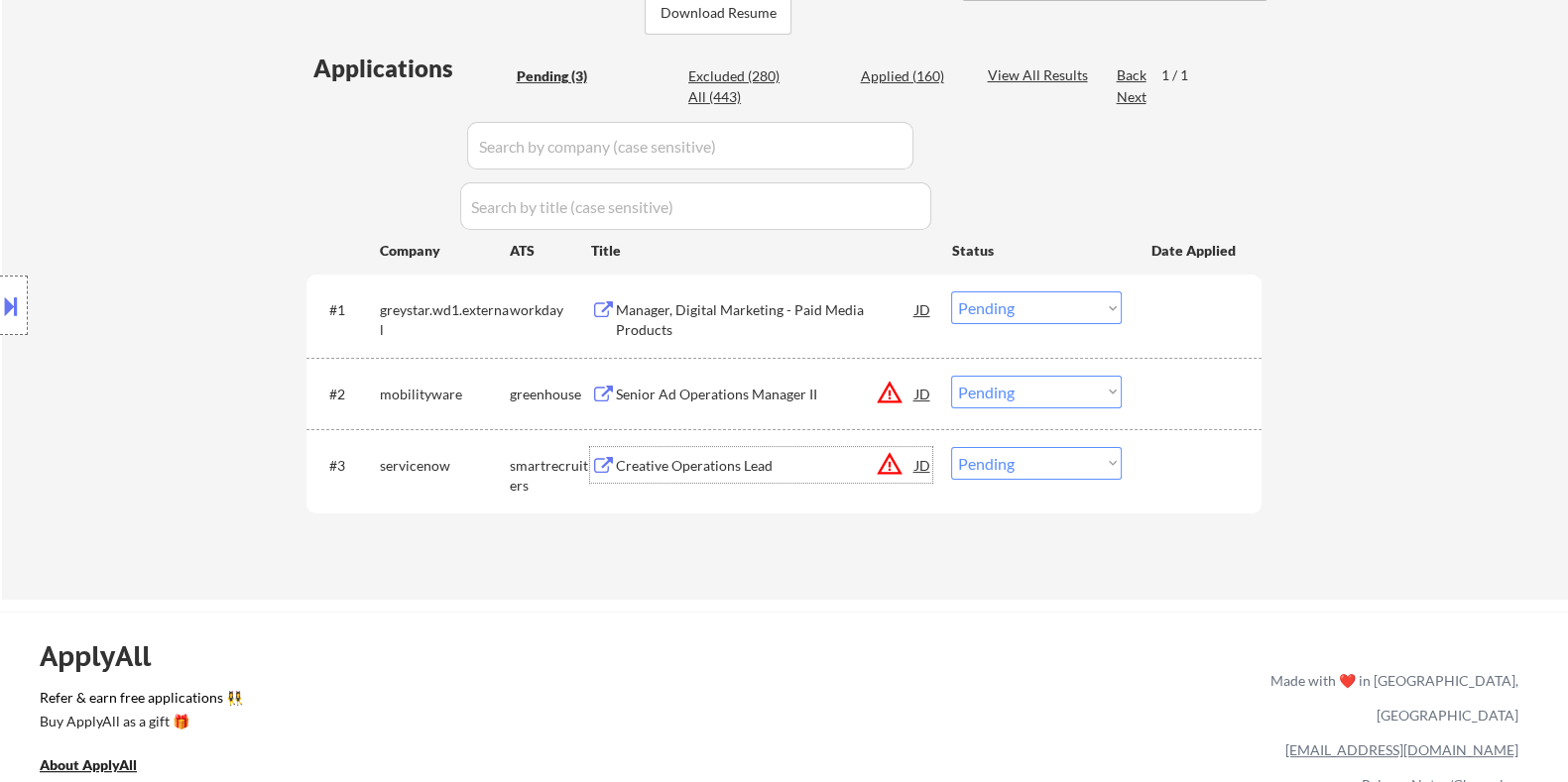
click at [668, 468] on div "Creative Operations Lead" at bounding box center [764, 466] width 299 height 20
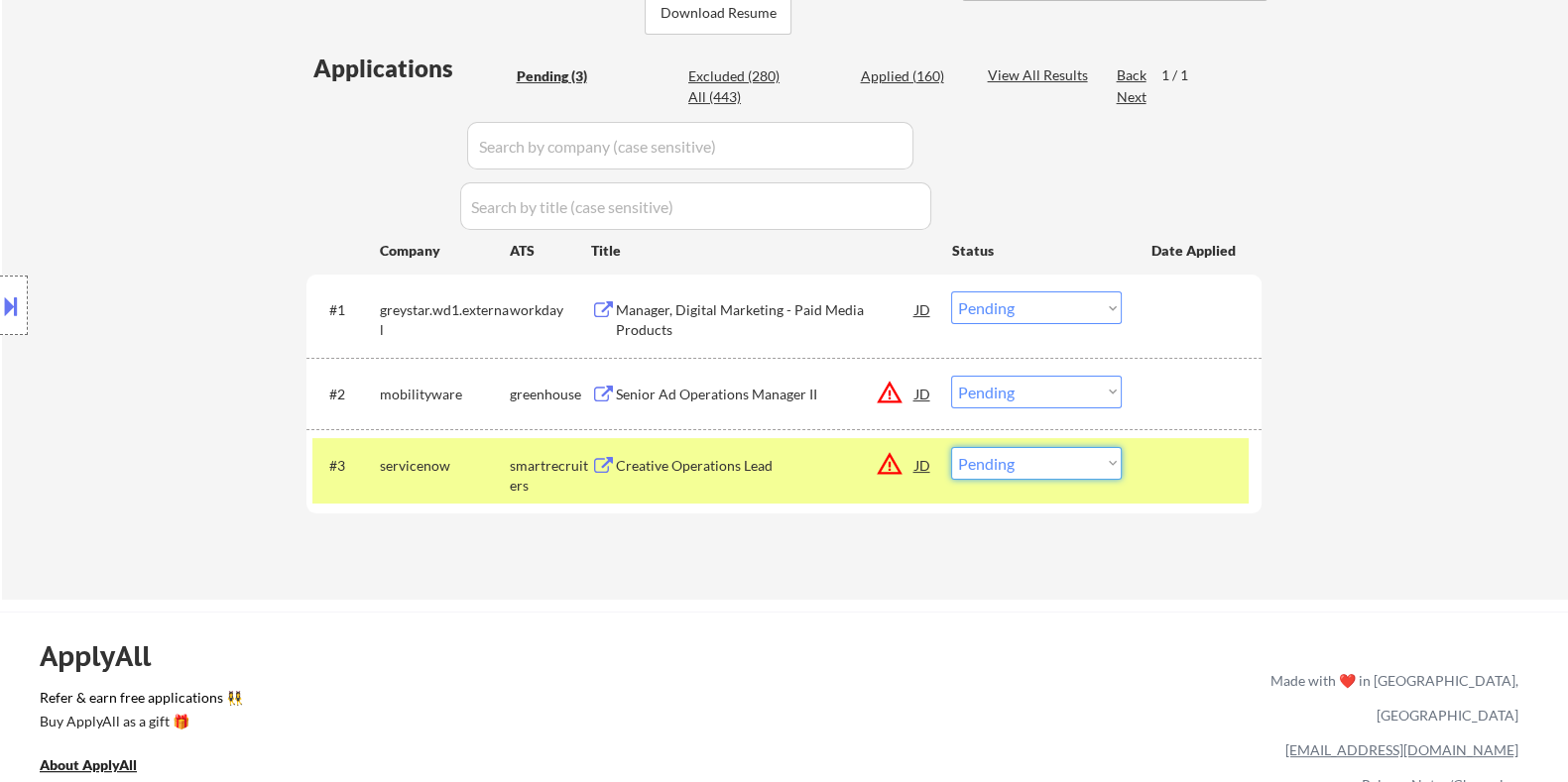
click at [1088, 461] on select "Choose an option... Pending Applied Excluded (Questions) Excluded (Expired) Exc…" at bounding box center [1035, 463] width 171 height 33
select select ""applied""
click at [951, 447] on select "Choose an option... Pending Applied Excluded (Questions) Excluded (Expired) Exc…" at bounding box center [1035, 463] width 171 height 33
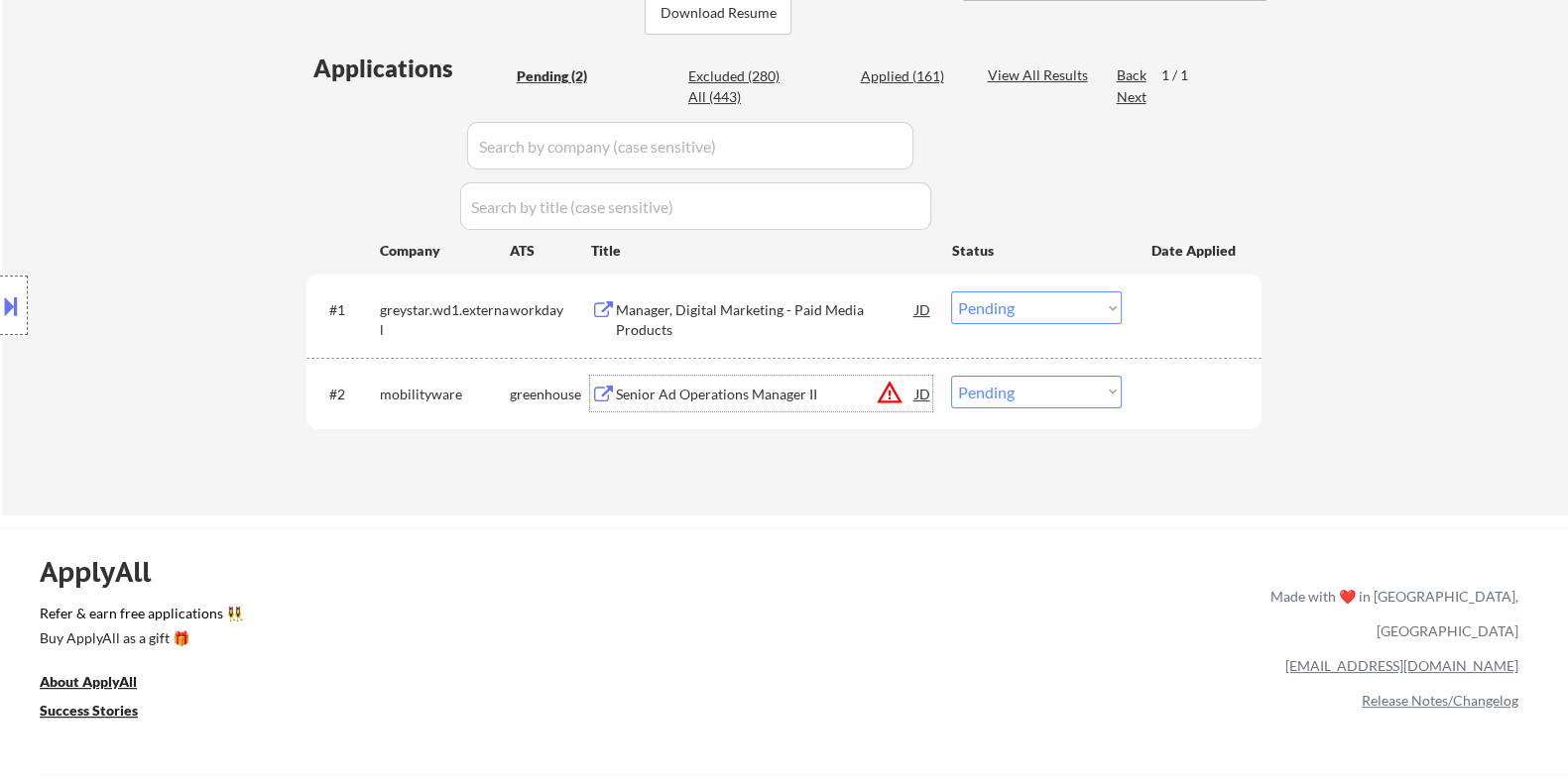
click at [681, 385] on div "Senior Ad Operations Manager II" at bounding box center [764, 395] width 299 height 20
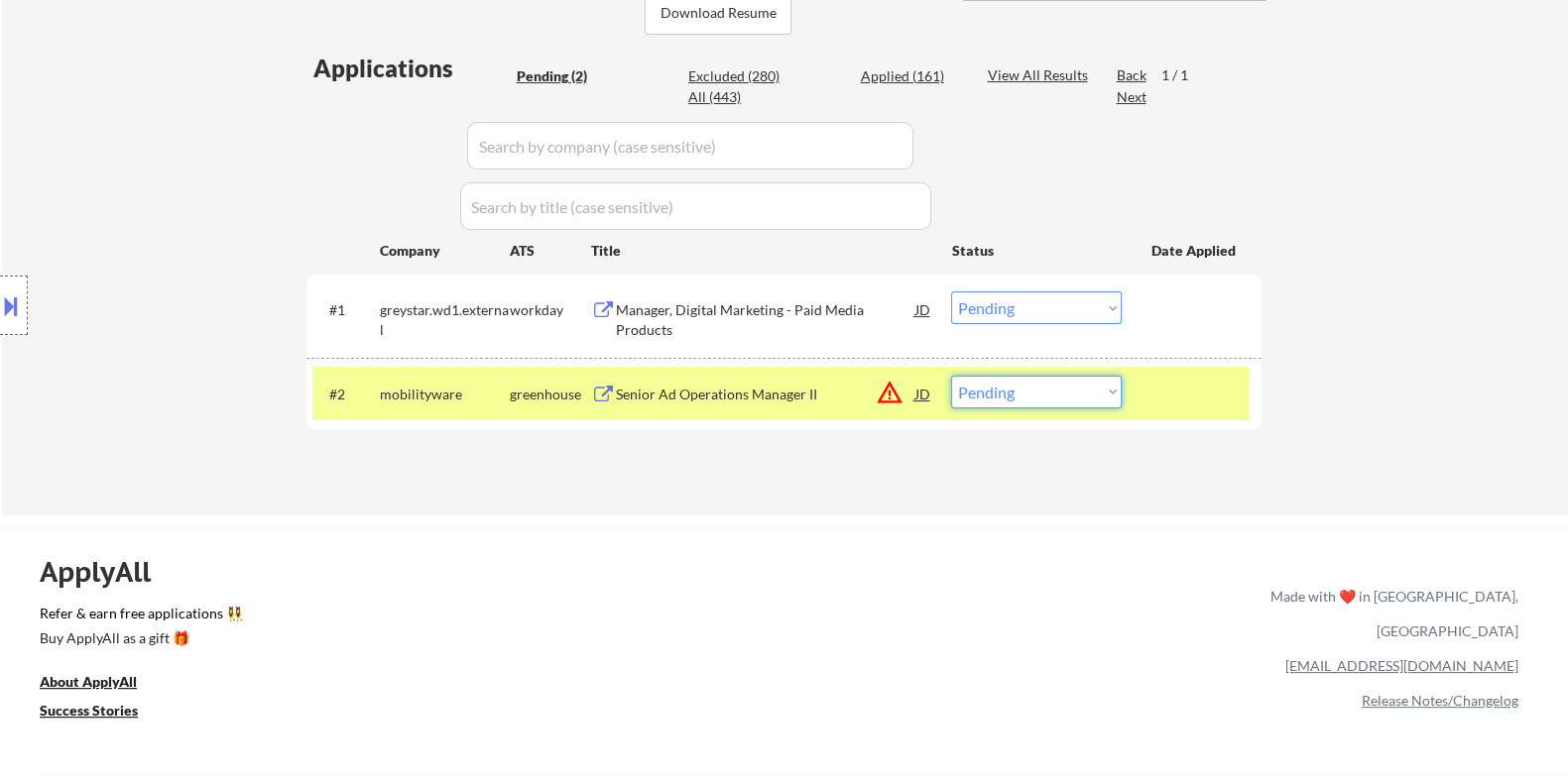
click at [1011, 390] on select "Choose an option... Pending Applied Excluded (Questions) Excluded (Expired) Exc…" at bounding box center [1035, 392] width 171 height 33
select select ""excluded__bad_match_""
click at [951, 376] on select "Choose an option... Pending Applied Excluded (Questions) Excluded (Expired) Exc…" at bounding box center [1035, 392] width 171 height 33
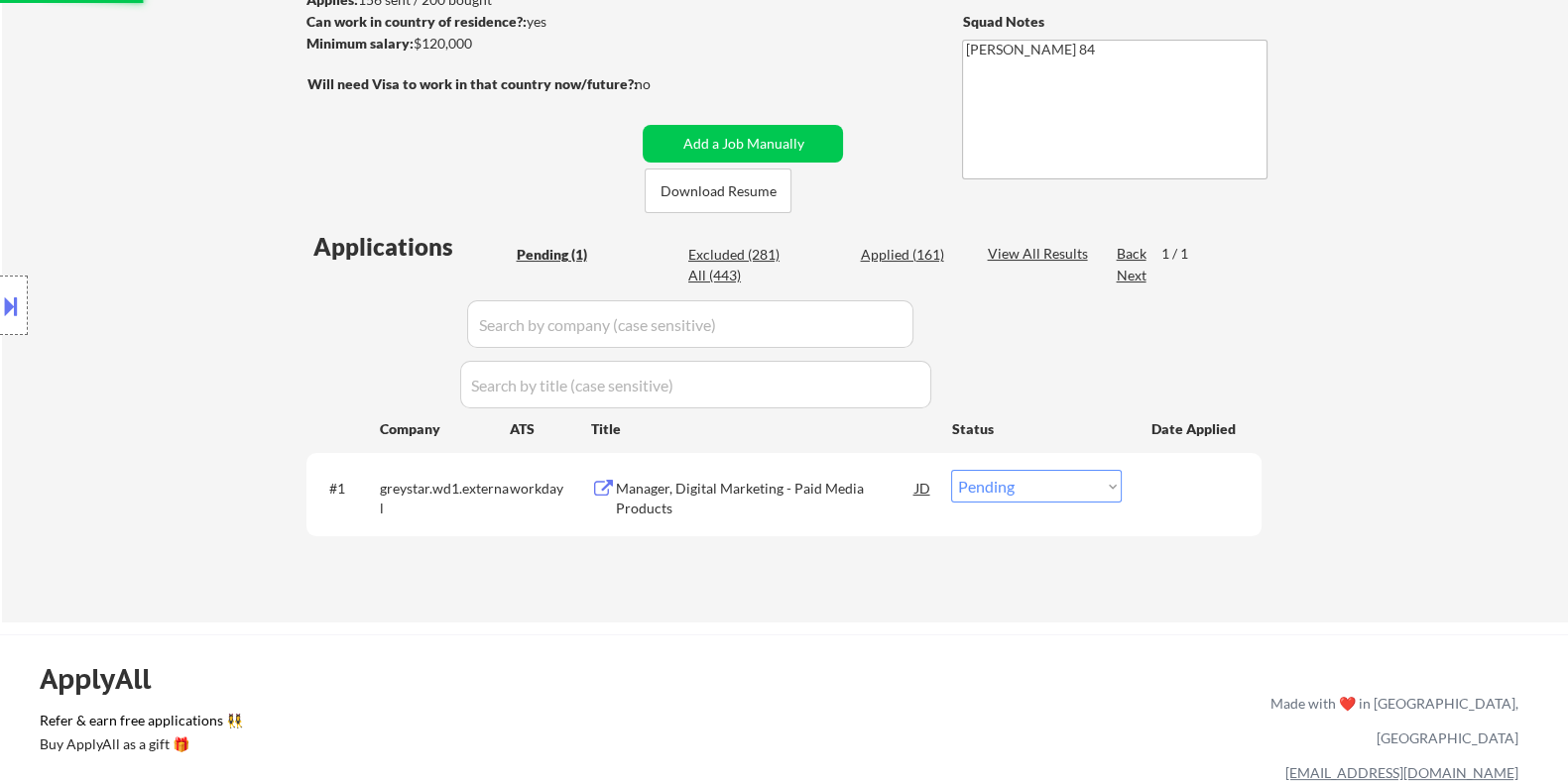
scroll to position [247, 0]
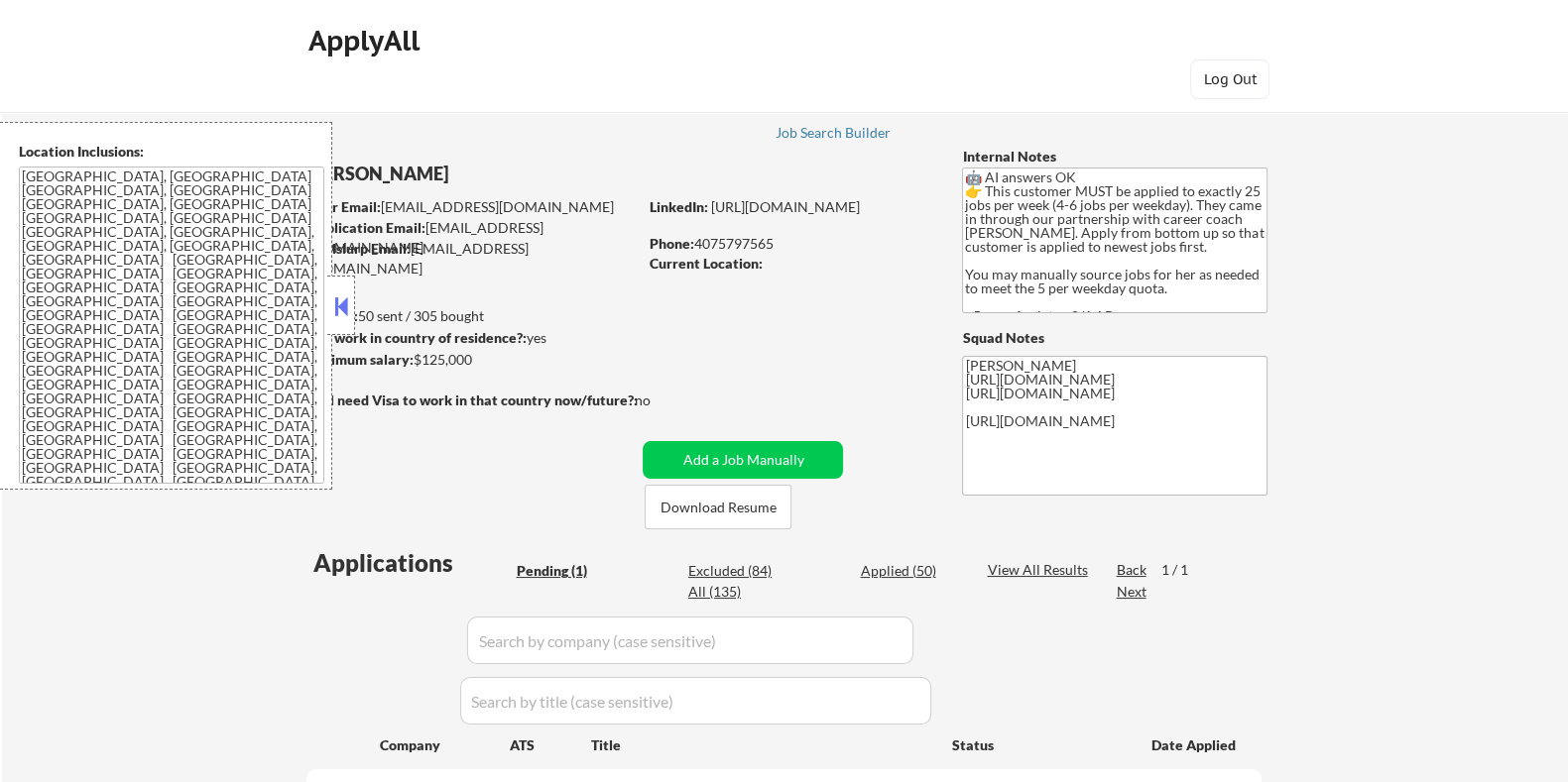
click at [337, 303] on button at bounding box center [341, 306] width 22 height 30
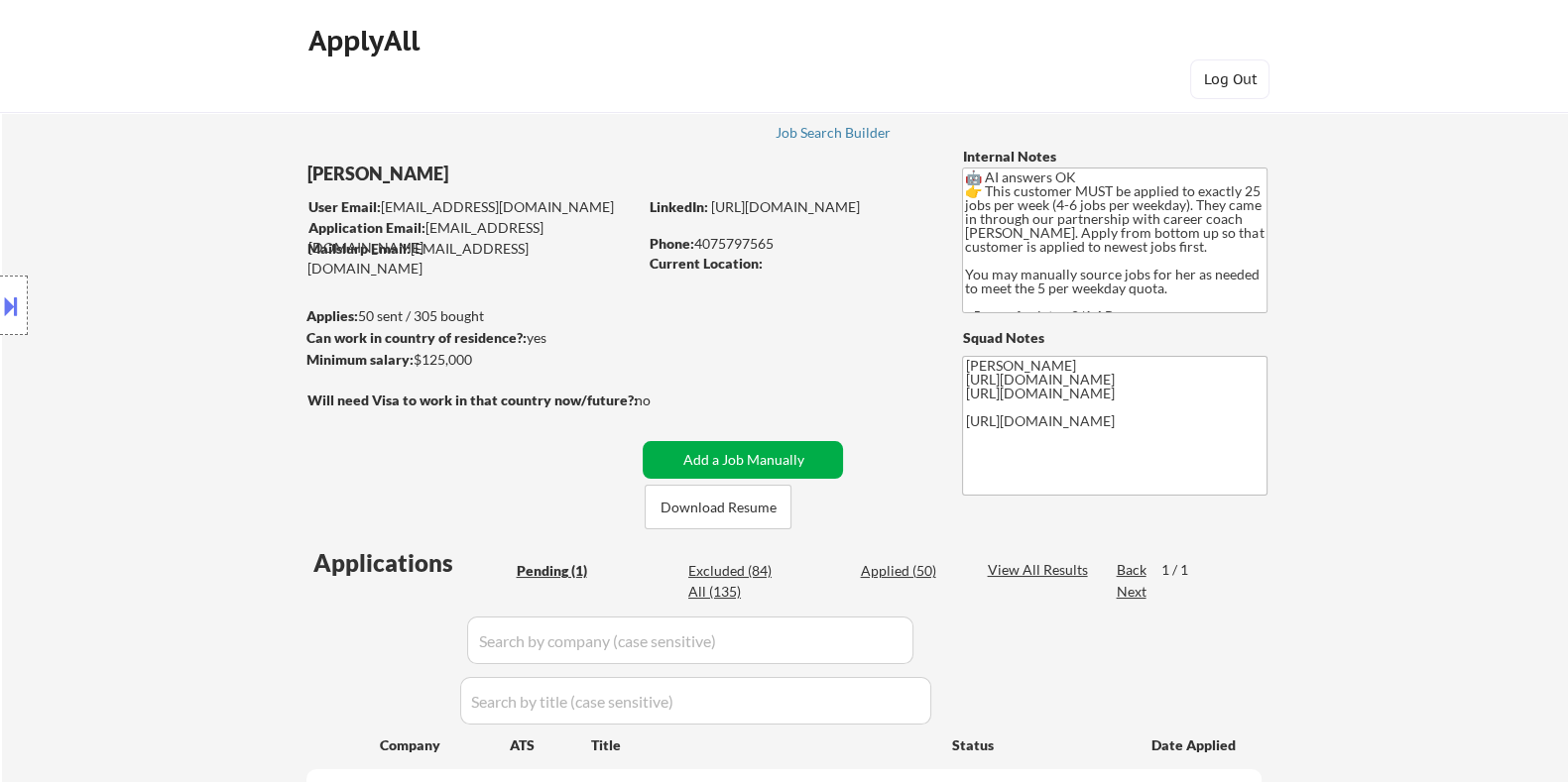
scroll to position [247, 0]
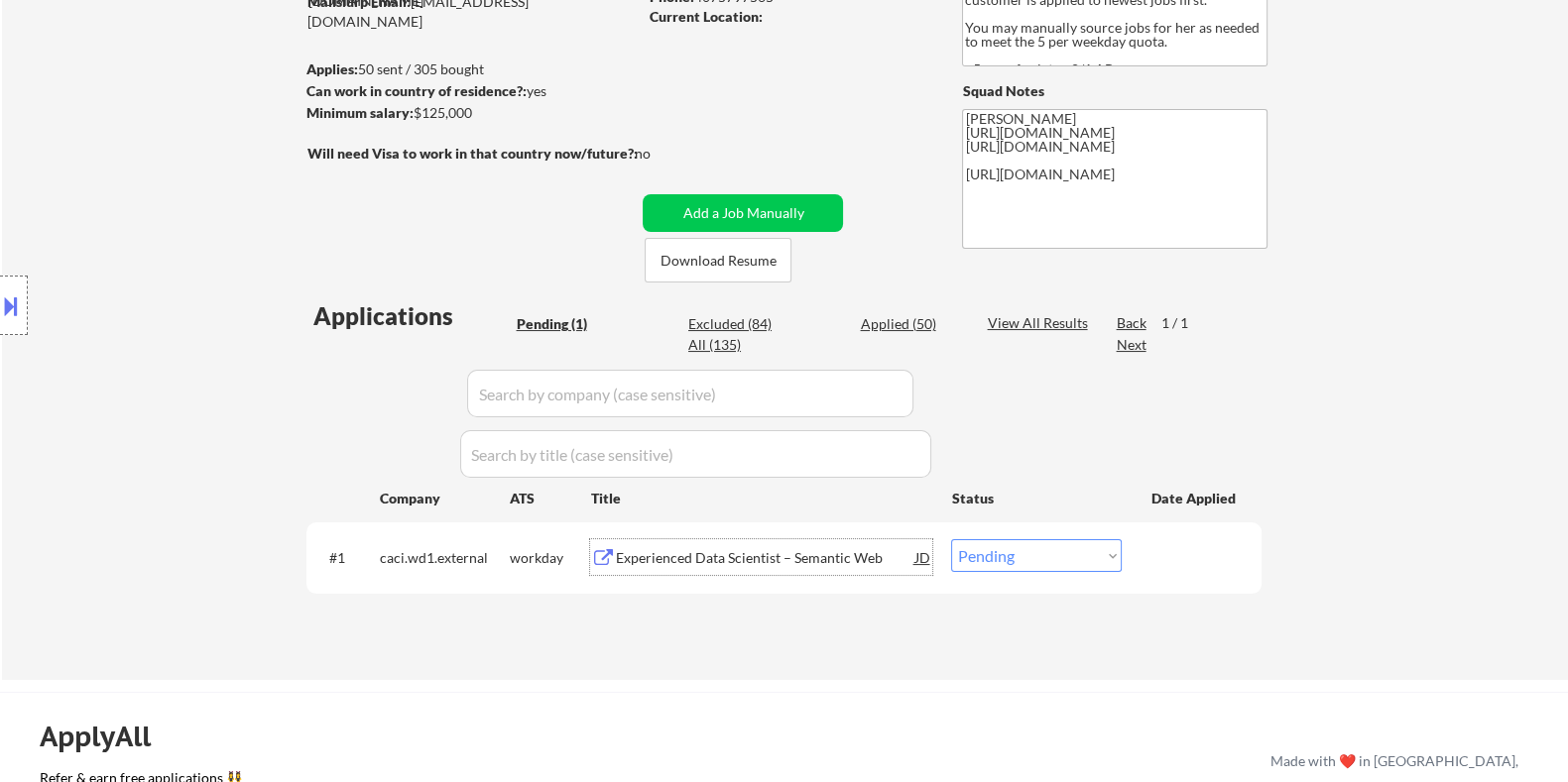
click at [737, 553] on div "Experienced Data Scientist – Semantic Web" at bounding box center [764, 559] width 299 height 20
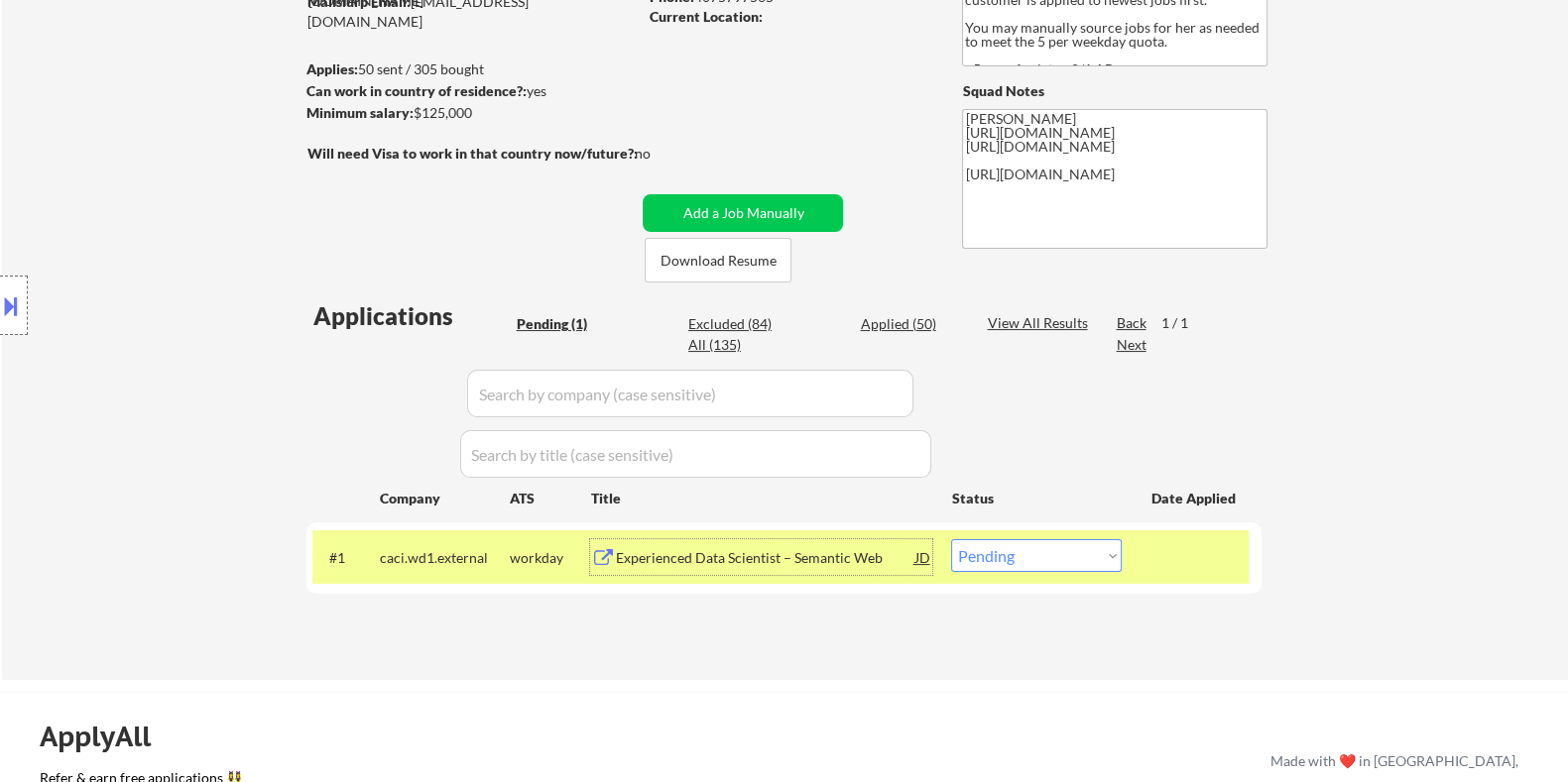
click at [1071, 555] on select "Choose an option... Pending Applied Excluded (Questions) Excluded (Expired) Exc…" at bounding box center [1035, 556] width 171 height 33
select select ""excluded__expired_""
click at [951, 540] on select "Choose an option... Pending Applied Excluded (Questions) Excluded (Expired) Exc…" at bounding box center [1035, 556] width 171 height 33
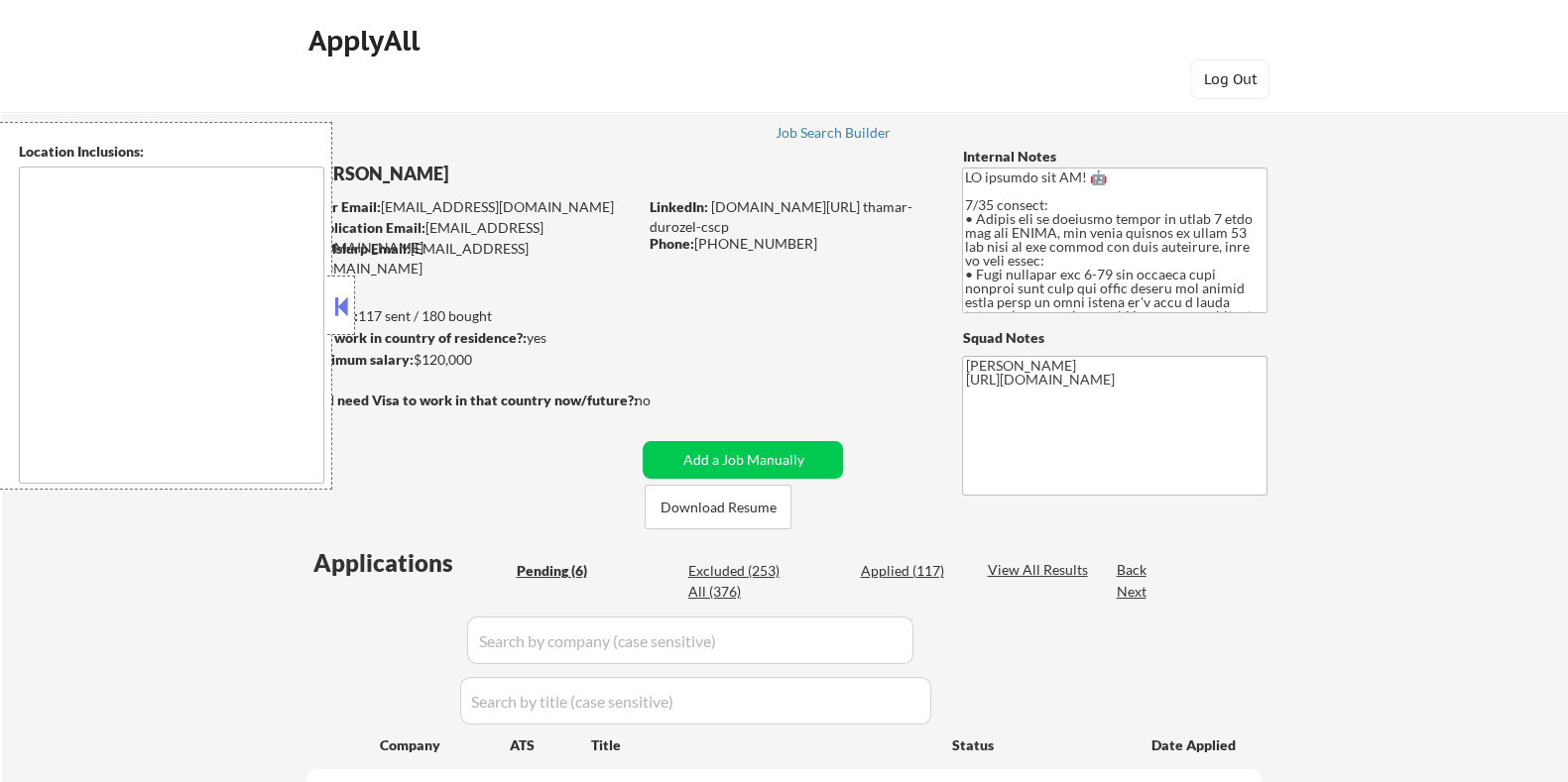
type textarea "[GEOGRAPHIC_DATA], [GEOGRAPHIC_DATA] [GEOGRAPHIC_DATA], [GEOGRAPHIC_DATA] [GEOG…"
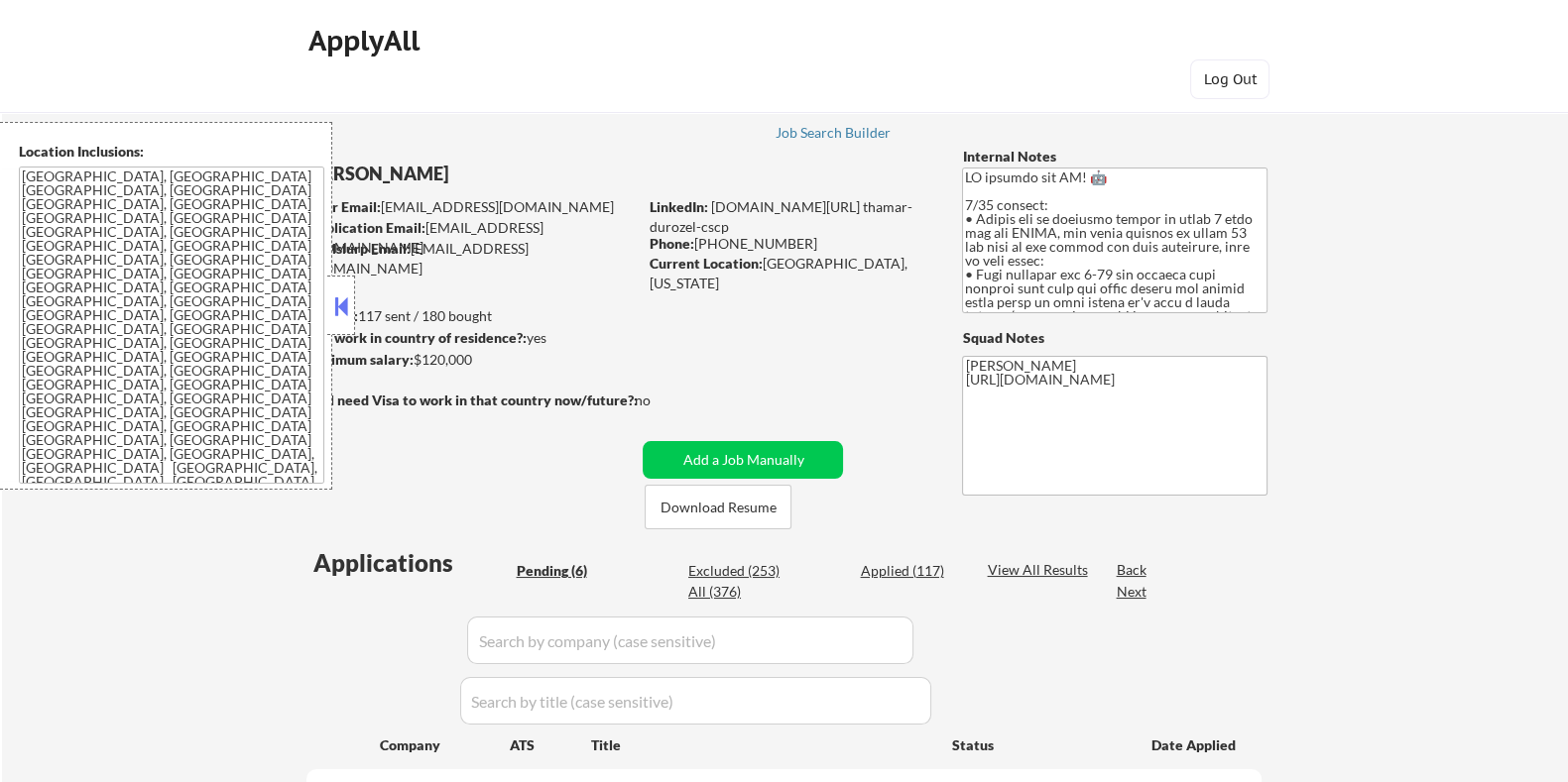
select select ""pending""
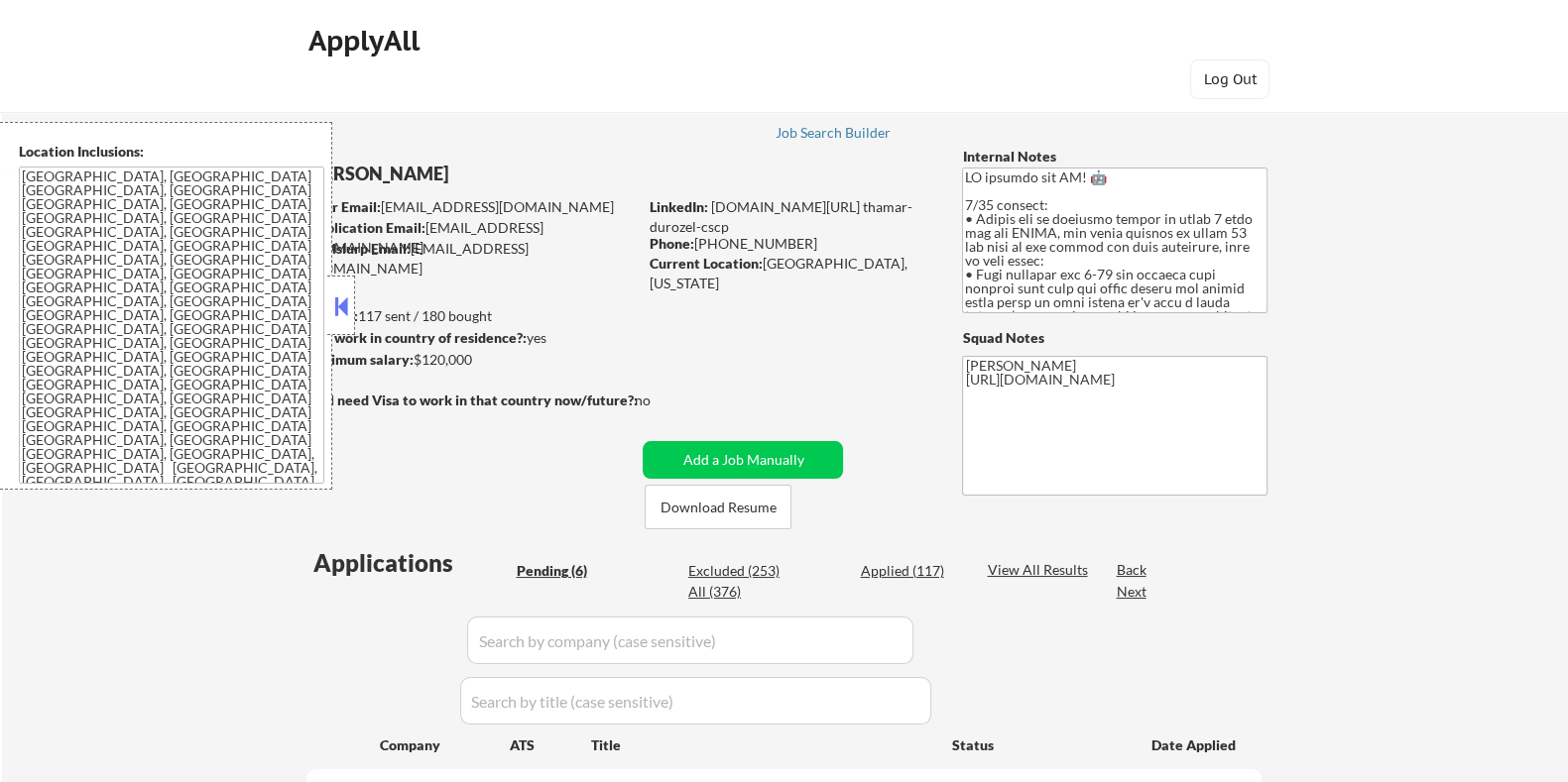
select select ""pending""
click at [737, 506] on button "Download Resume" at bounding box center [717, 507] width 147 height 45
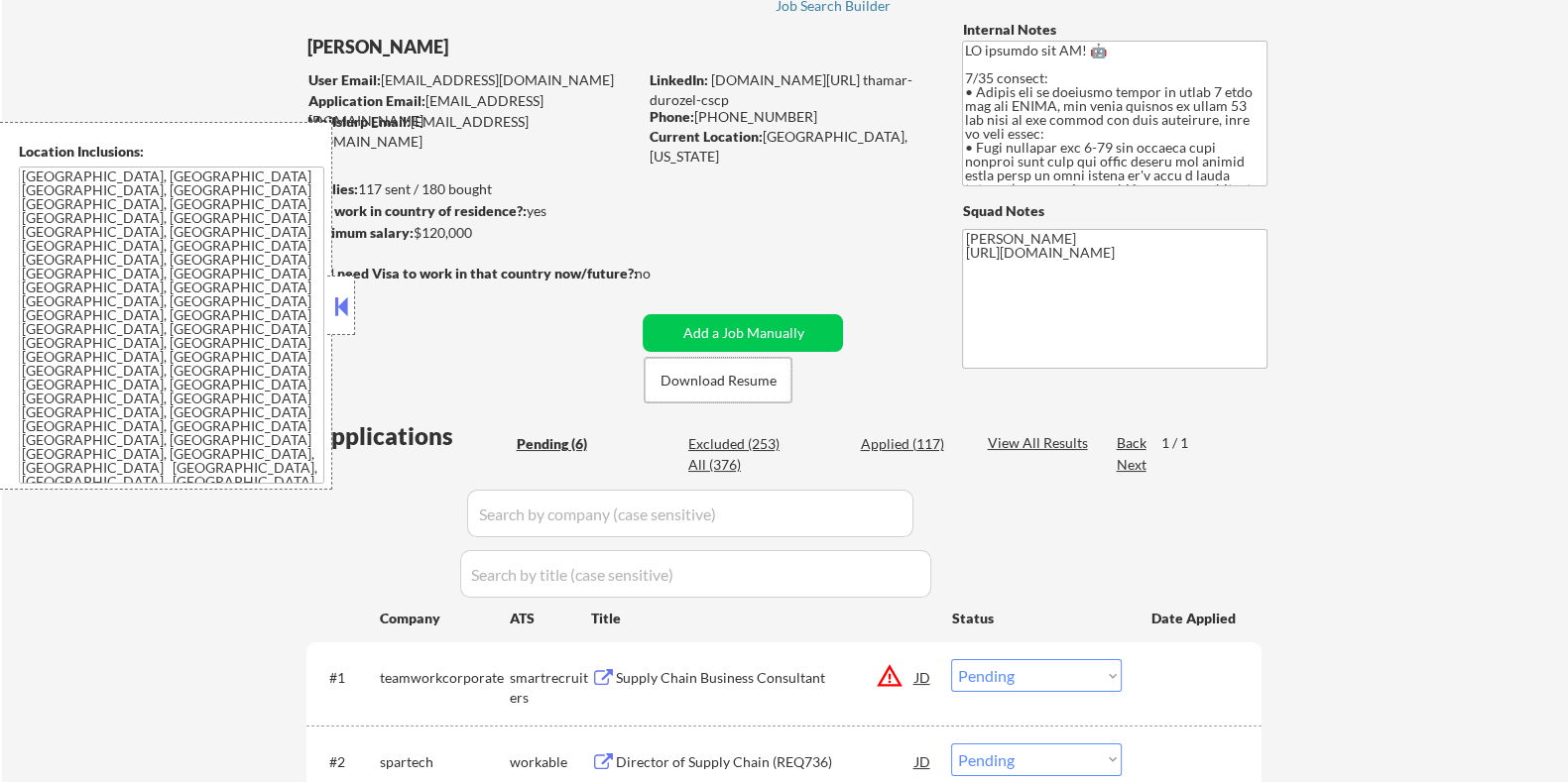
scroll to position [495, 0]
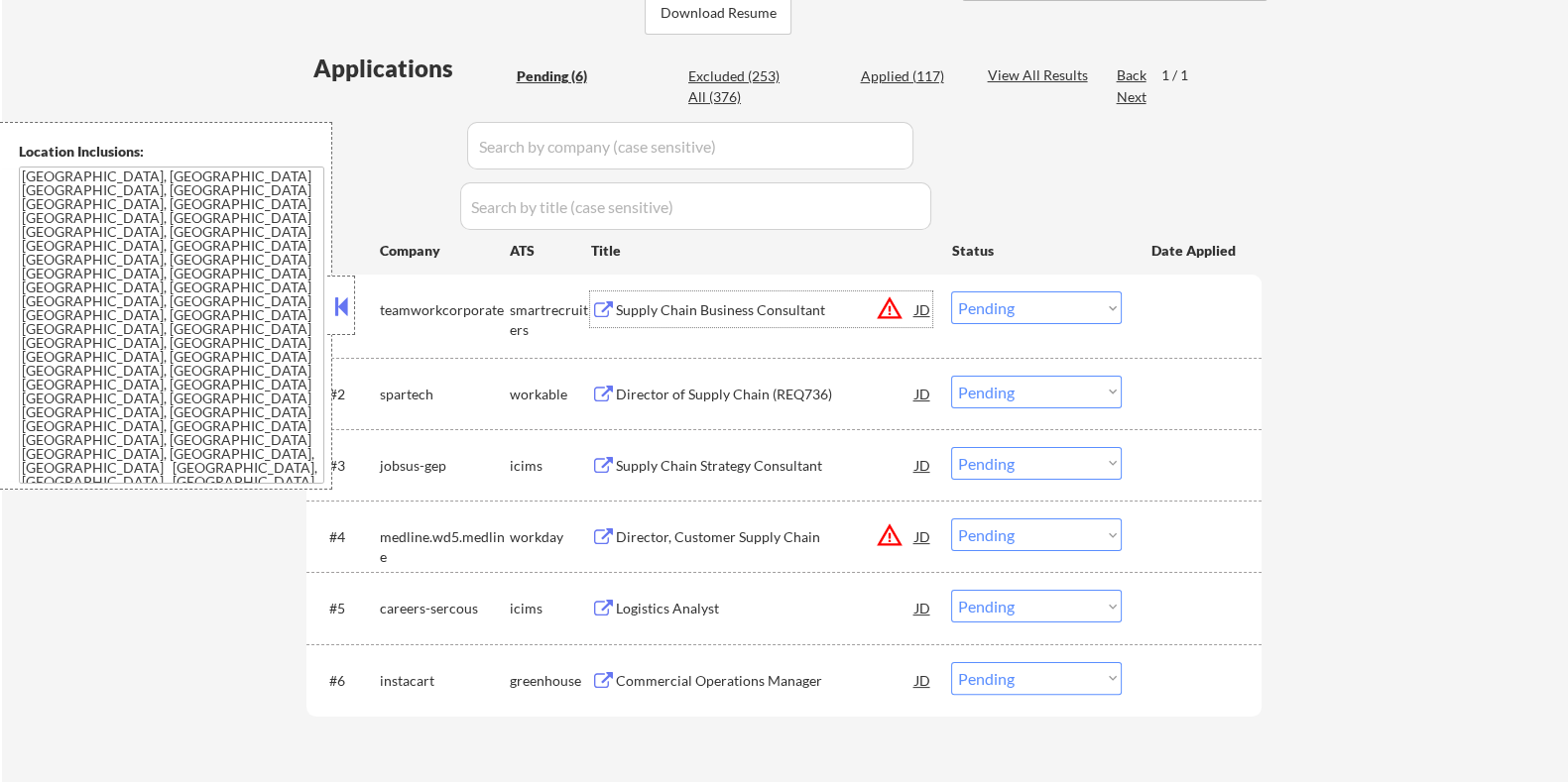
click at [694, 306] on div "Supply Chain Business Consultant" at bounding box center [764, 310] width 299 height 20
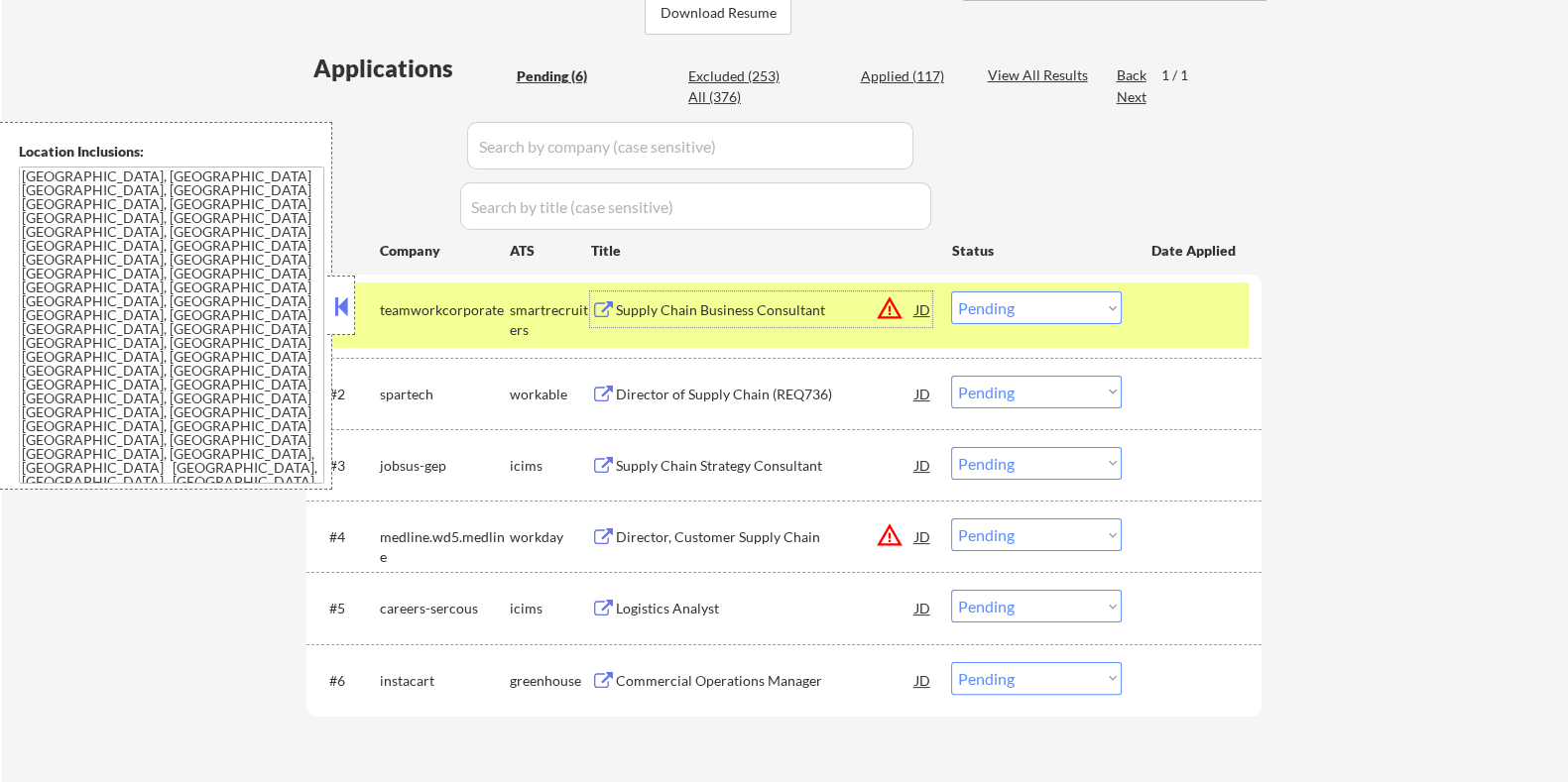
click at [1024, 306] on select "Choose an option... Pending Applied Excluded (Questions) Excluded (Expired) Exc…" at bounding box center [1035, 307] width 171 height 33
click at [951, 291] on select "Choose an option... Pending Applied Excluded (Questions) Excluded (Expired) Exc…" at bounding box center [1035, 307] width 171 height 33
select select ""pending""
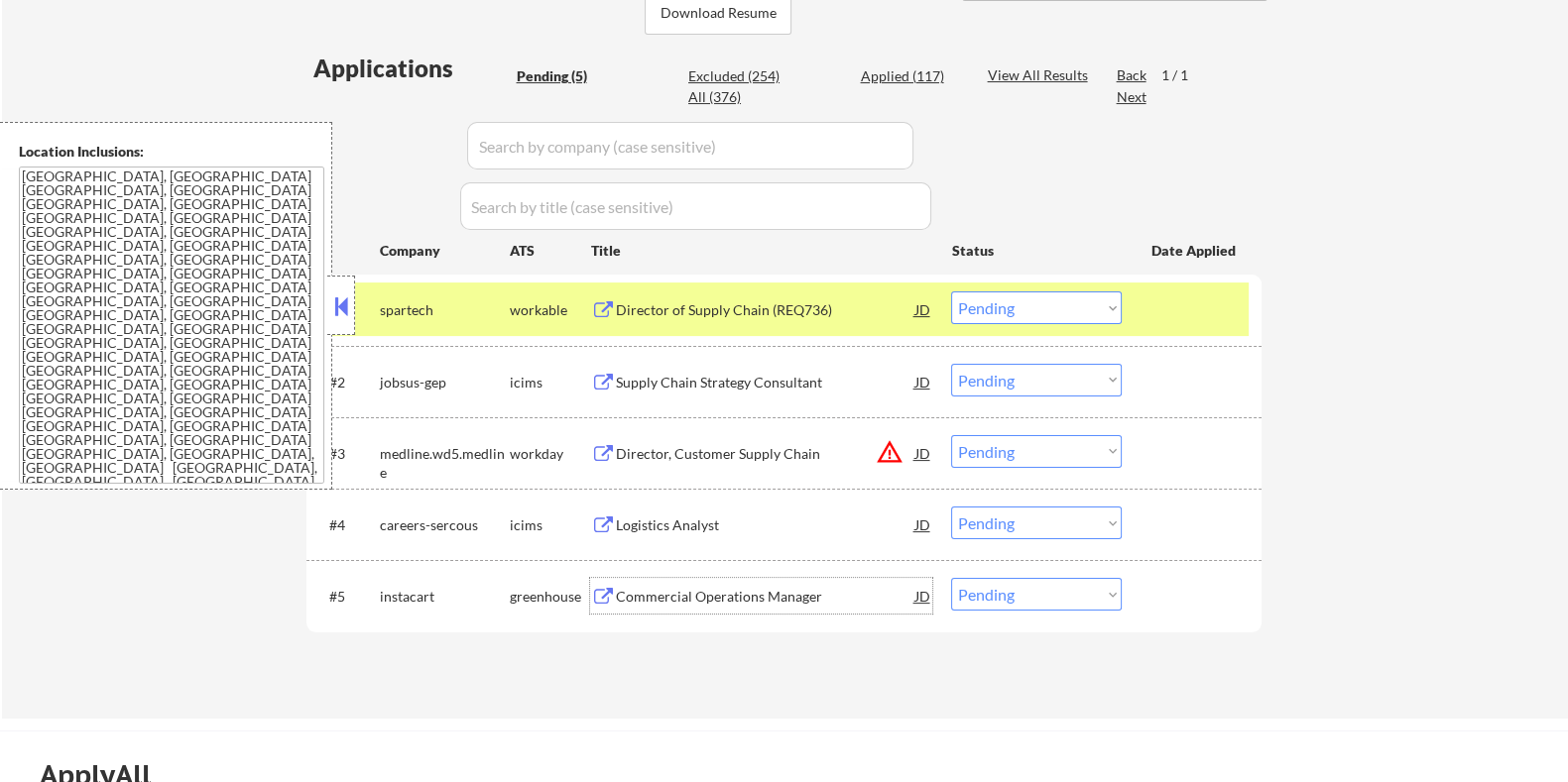
click at [725, 592] on div "Commercial Operations Manager" at bounding box center [764, 597] width 299 height 20
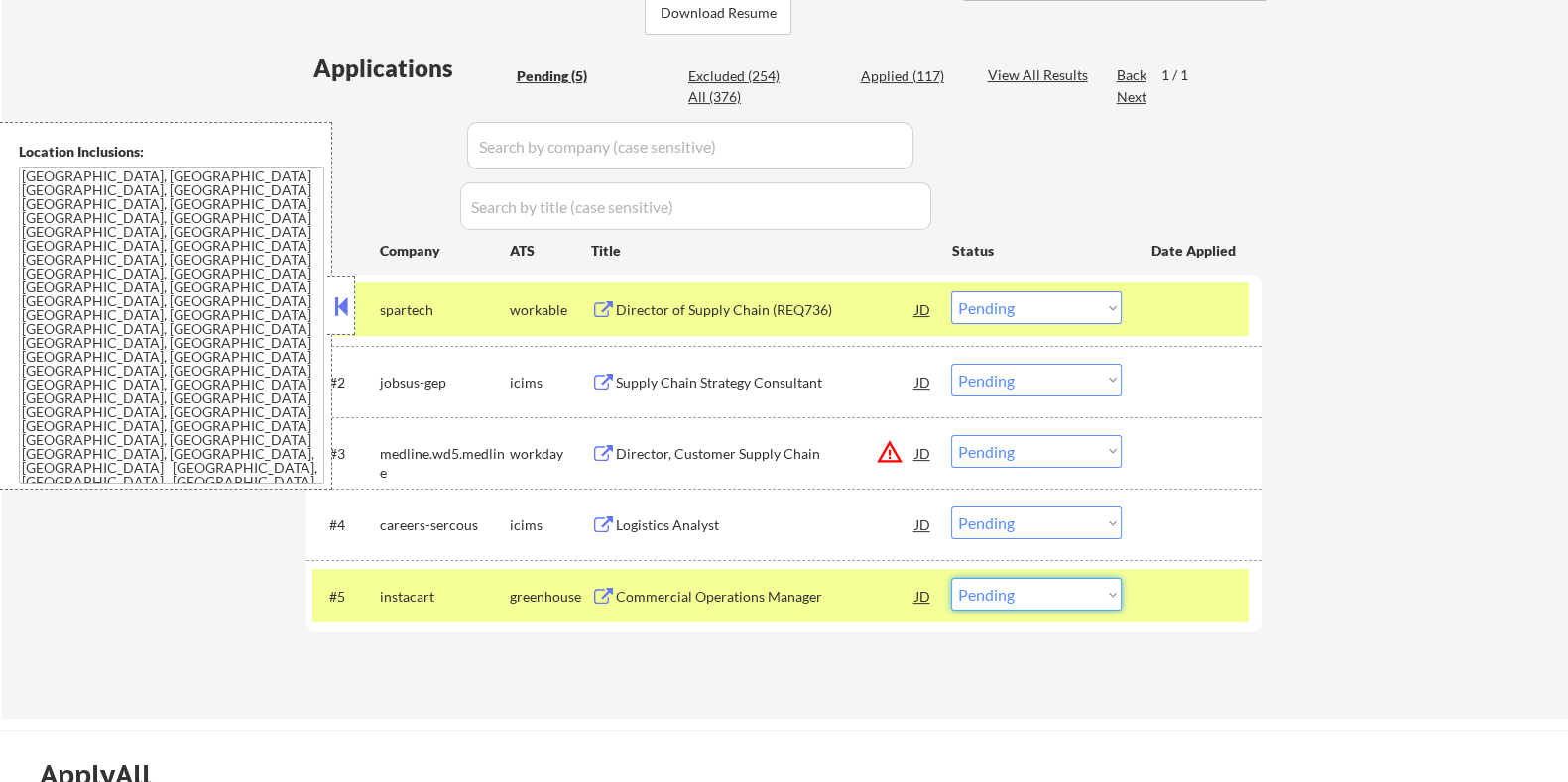
click at [1093, 593] on select "Choose an option... Pending Applied Excluded (Questions) Excluded (Expired) Exc…" at bounding box center [1035, 594] width 171 height 33
select select ""excluded__bad_match_""
click at [951, 579] on select "Choose an option... Pending Applied Excluded (Questions) Excluded (Expired) Exc…" at bounding box center [1035, 594] width 171 height 33
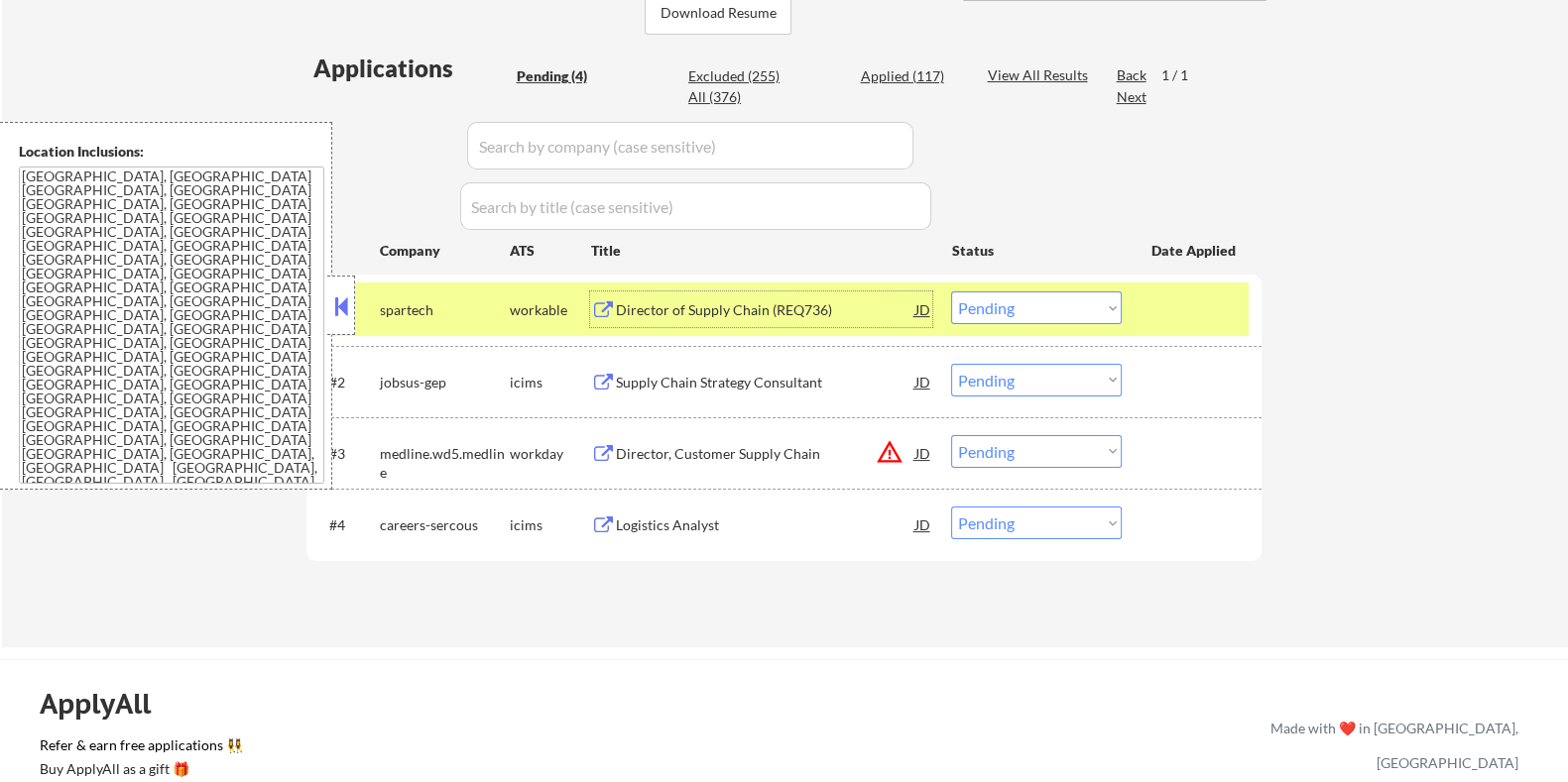
click at [793, 316] on div "Director of Supply Chain (REQ736)" at bounding box center [764, 310] width 299 height 20
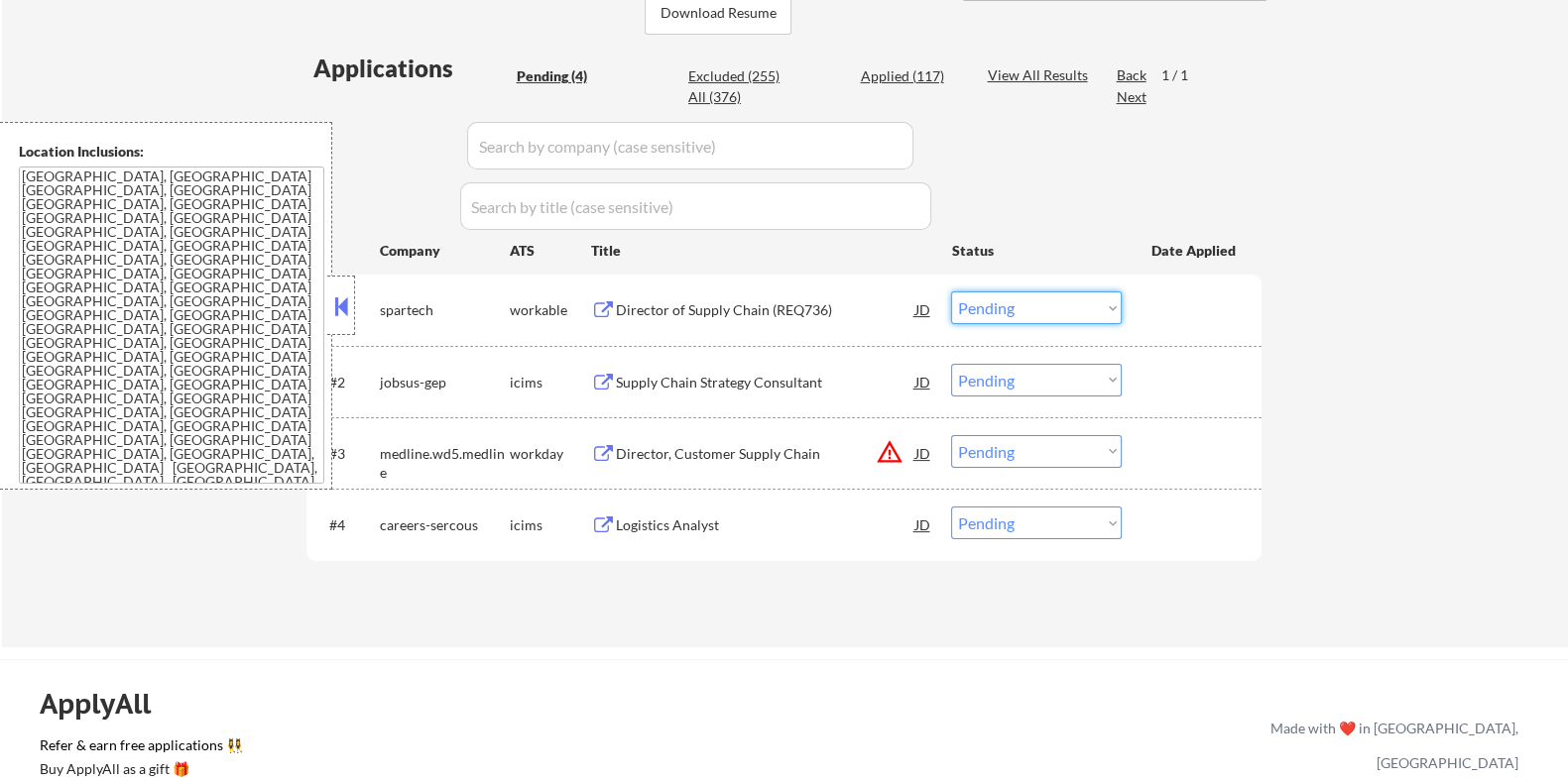
click at [981, 300] on select "Choose an option... Pending Applied Excluded (Questions) Excluded (Expired) Exc…" at bounding box center [1035, 307] width 171 height 33
click at [951, 291] on select "Choose an option... Pending Applied Excluded (Questions) Excluded (Expired) Exc…" at bounding box center [1035, 307] width 171 height 33
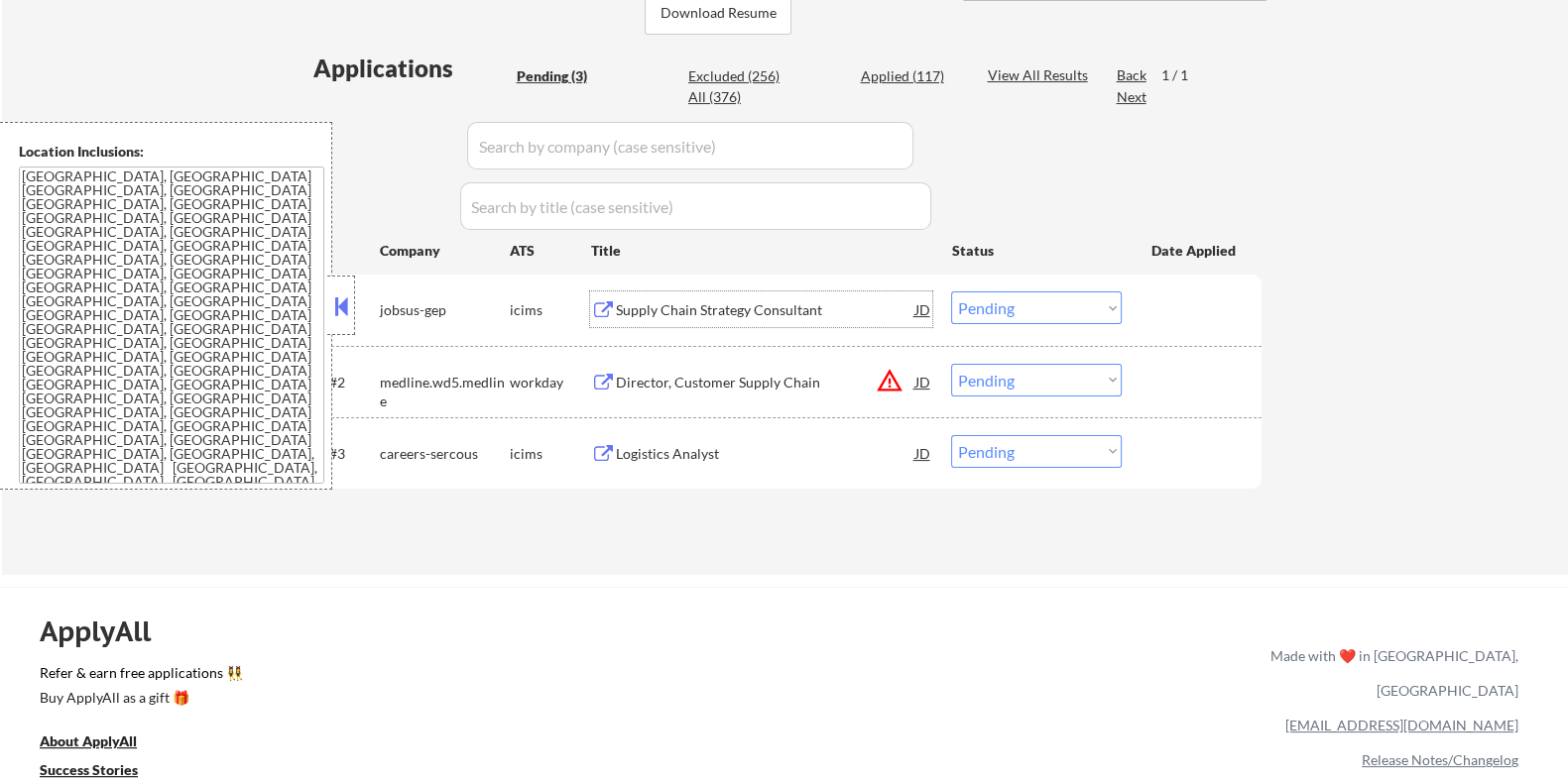
click at [677, 312] on div "Supply Chain Strategy Consultant" at bounding box center [764, 310] width 299 height 20
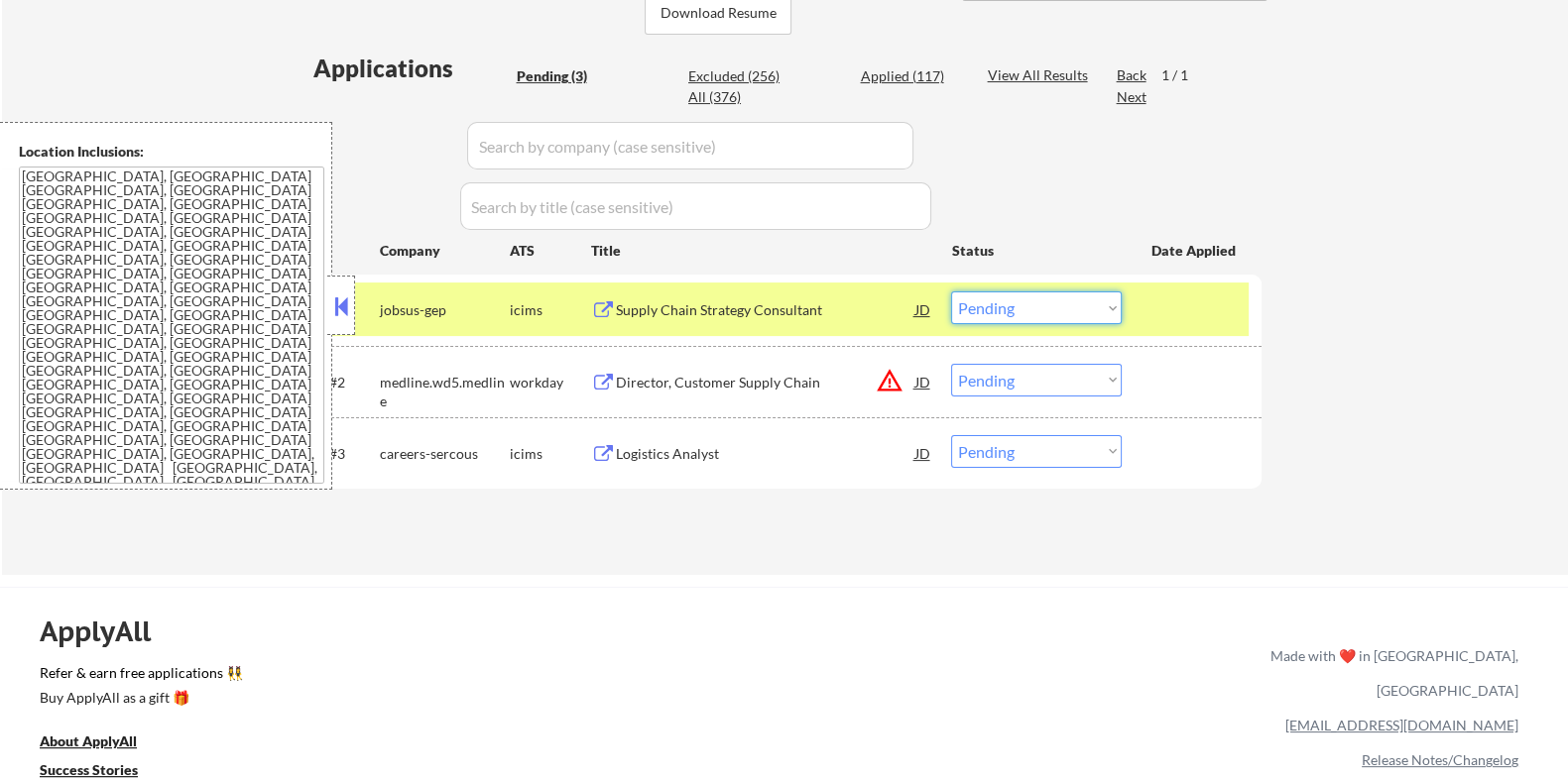
click at [1041, 309] on select "Choose an option... Pending Applied Excluded (Questions) Excluded (Expired) Exc…" at bounding box center [1035, 307] width 171 height 33
click at [951, 291] on select "Choose an option... Pending Applied Excluded (Questions) Excluded (Expired) Exc…" at bounding box center [1035, 307] width 171 height 33
select select ""pending""
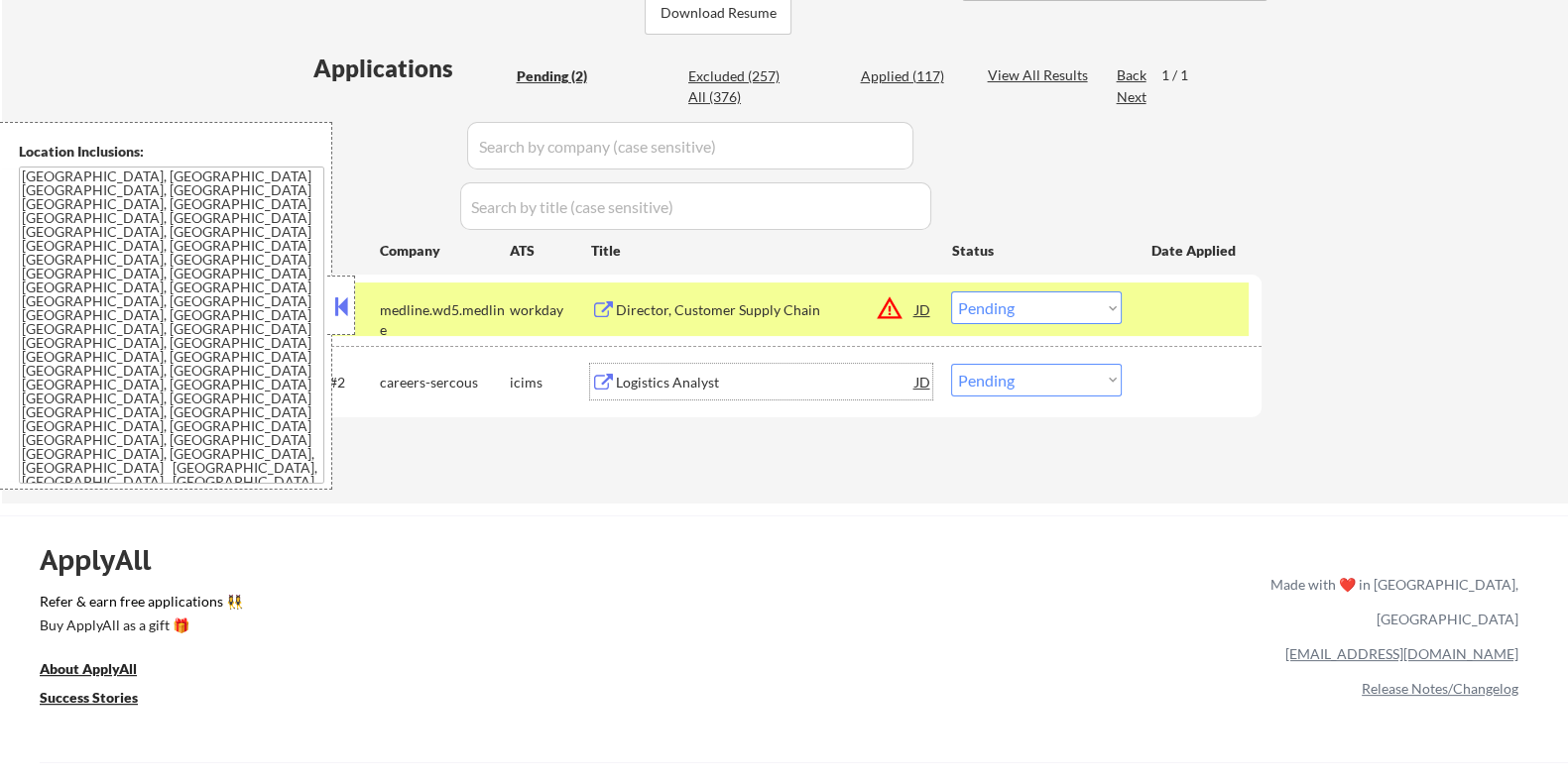
click at [714, 383] on div "Logistics Analyst" at bounding box center [764, 383] width 299 height 20
